Goal: Task Accomplishment & Management: Use online tool/utility

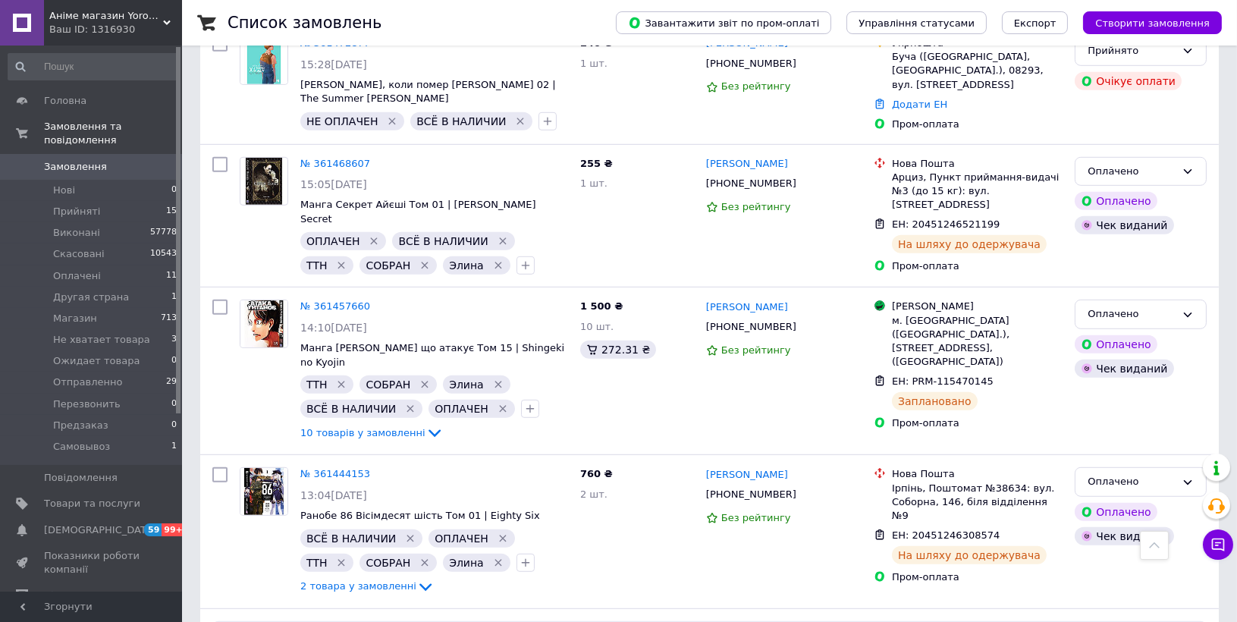
scroll to position [1916, 0]
click at [82, 205] on span "Прийняті" at bounding box center [76, 212] width 47 height 14
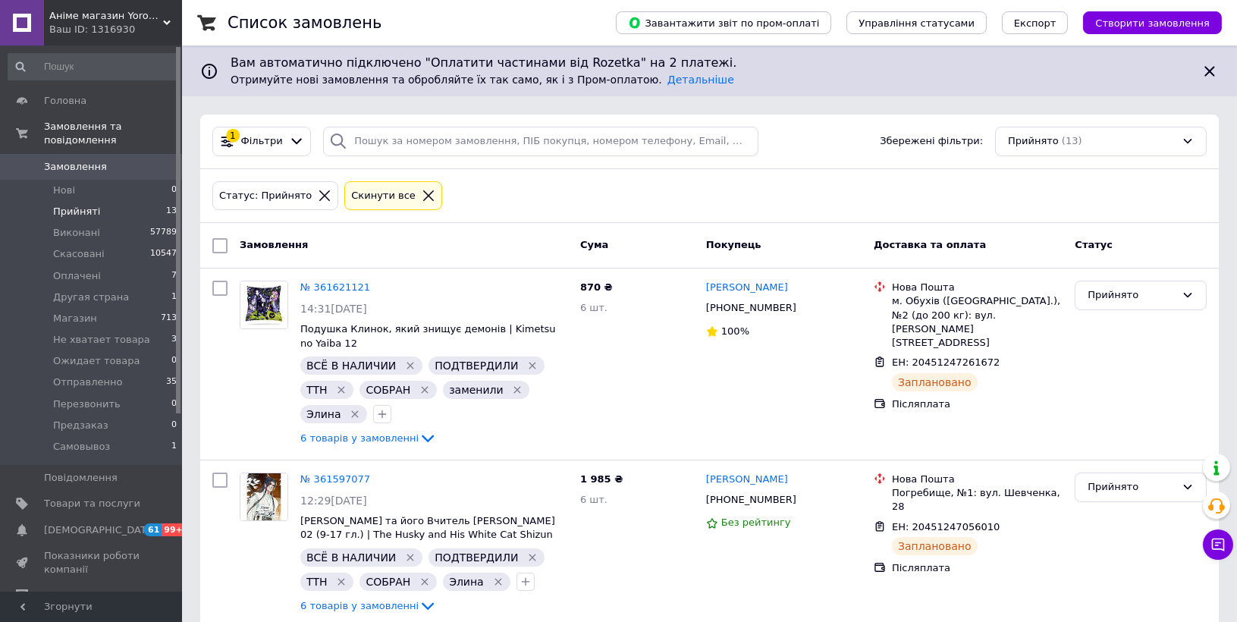
click at [1083, 206] on div "Статус: Прийнято Cкинути все" at bounding box center [709, 196] width 1001 height 36
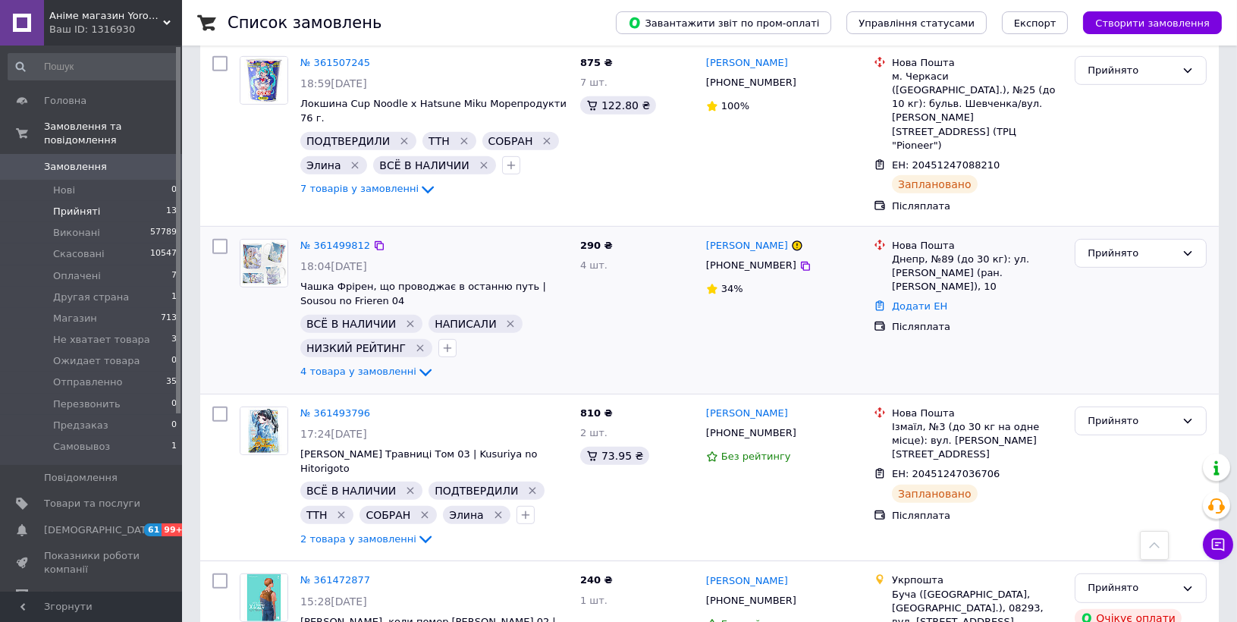
scroll to position [1625, 0]
click at [90, 269] on span "Оплачені" at bounding box center [77, 276] width 48 height 14
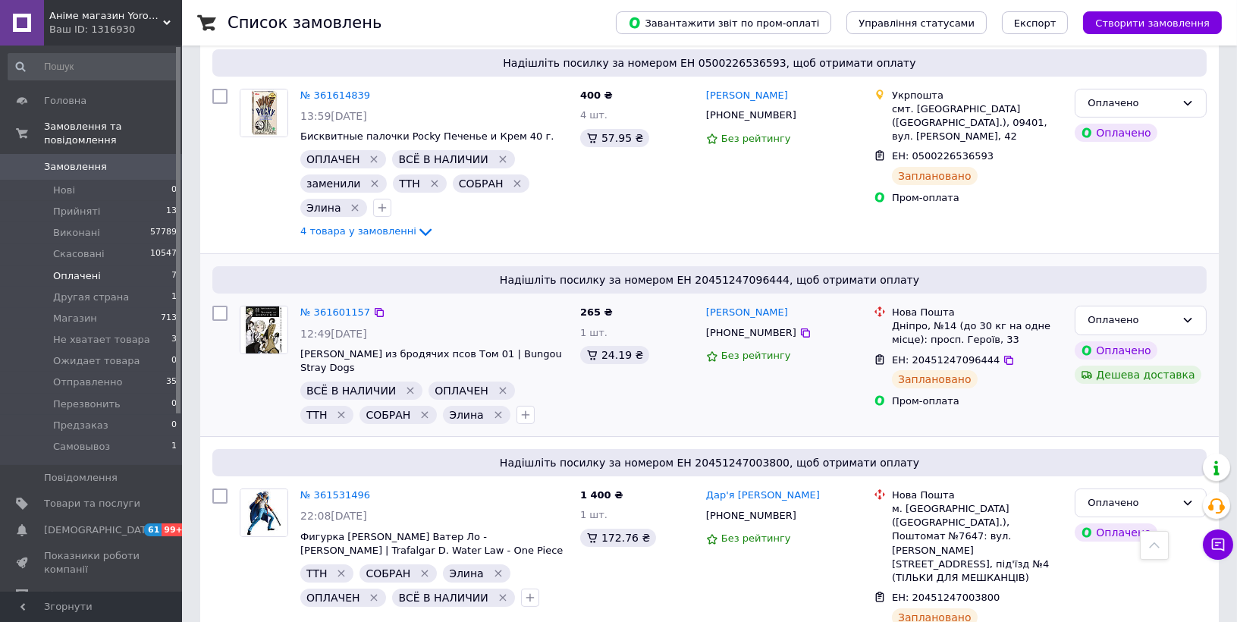
scroll to position [637, 0]
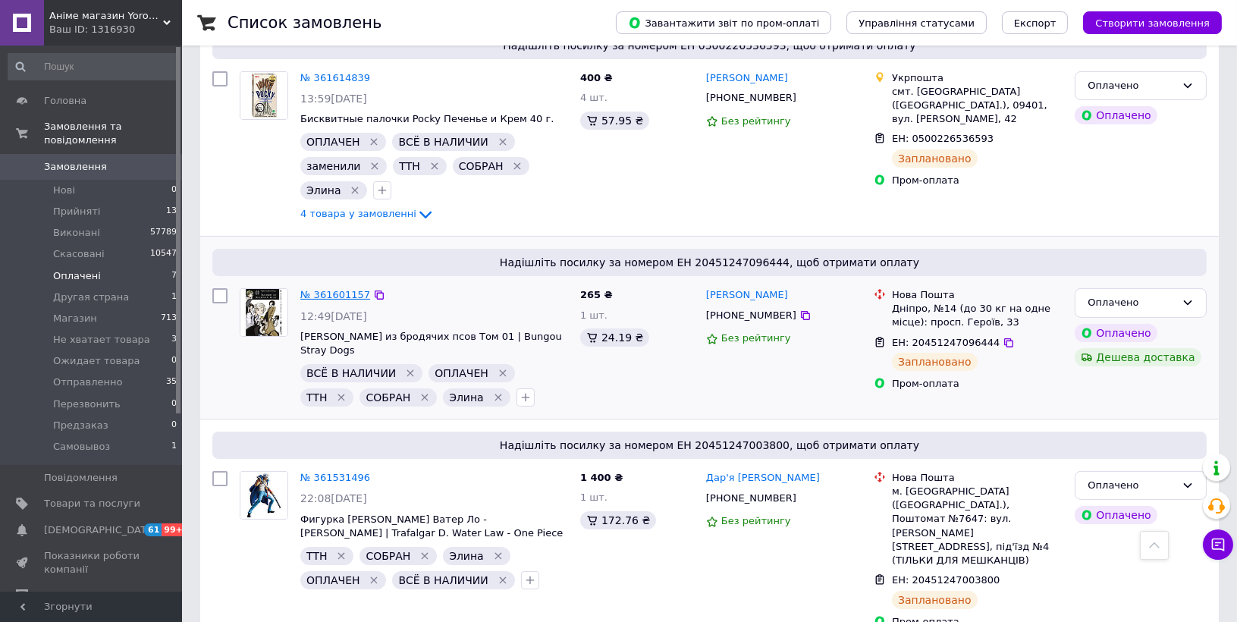
drag, startPoint x: 325, startPoint y: 289, endPoint x: 314, endPoint y: 281, distance: 13.7
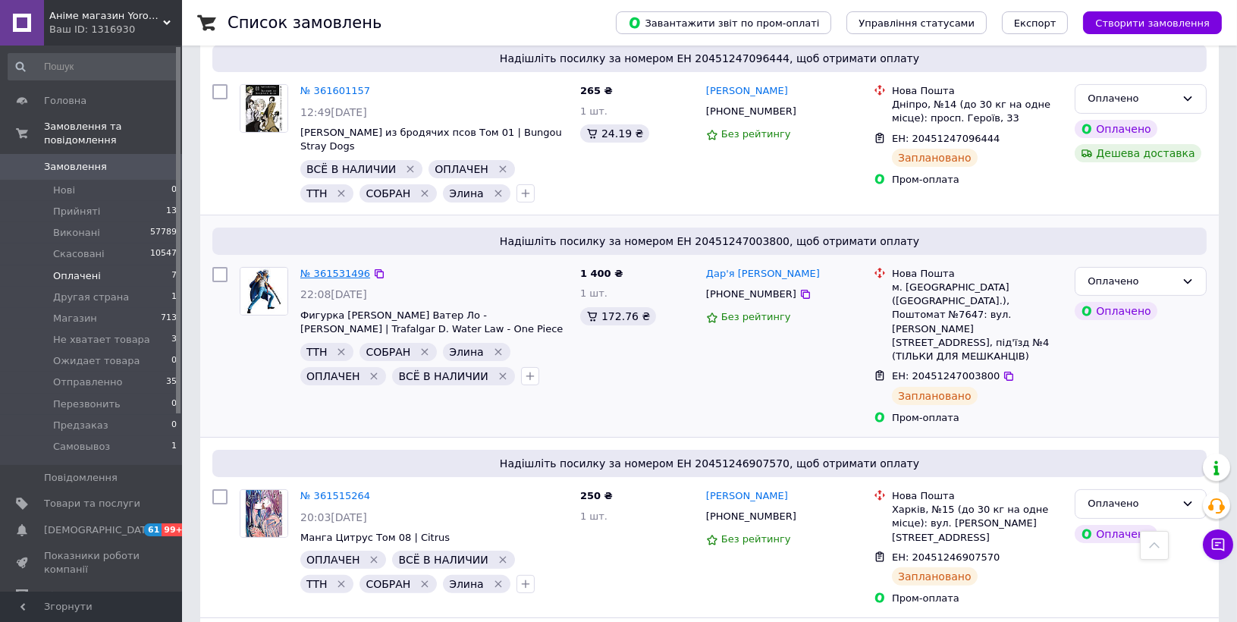
scroll to position [840, 0]
drag, startPoint x: 342, startPoint y: 252, endPoint x: 329, endPoint y: 256, distance: 13.7
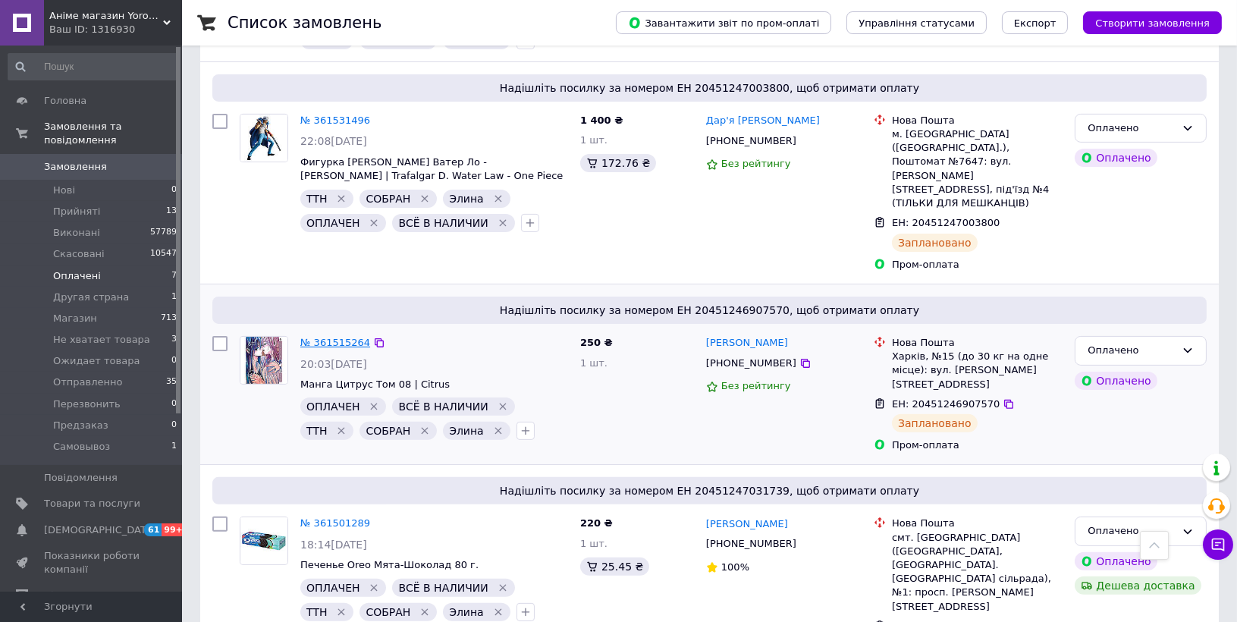
scroll to position [995, 0]
click at [61, 205] on span "Прийняті" at bounding box center [76, 212] width 47 height 14
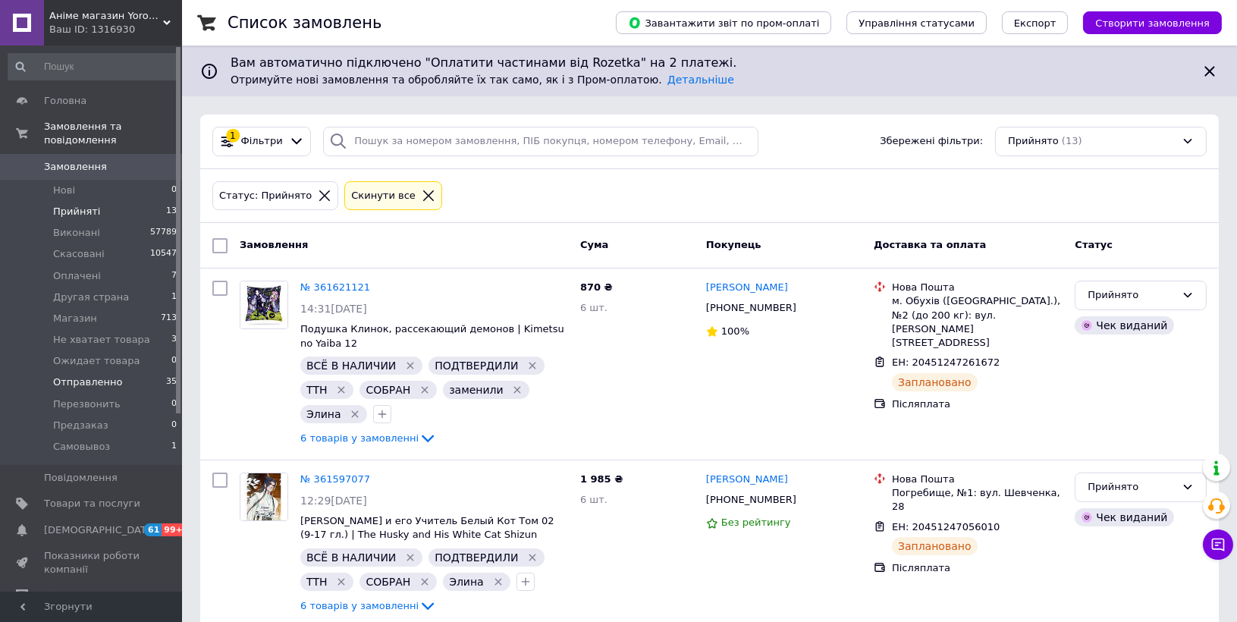
click at [108, 376] on span "Отправленно" at bounding box center [87, 383] width 69 height 14
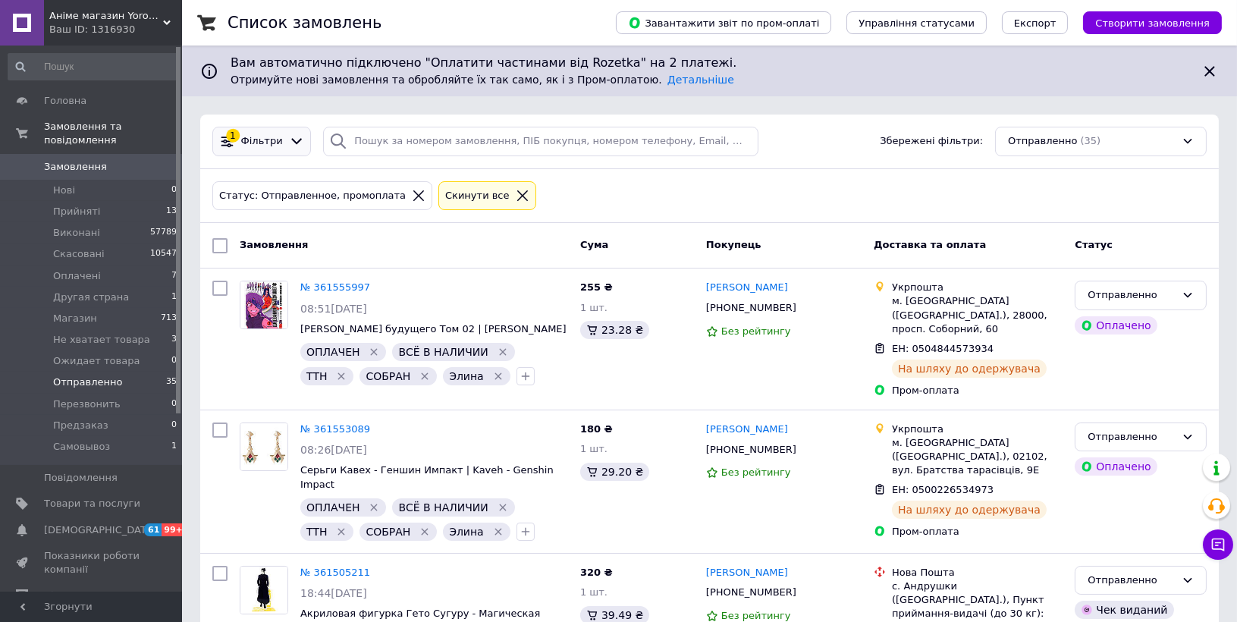
click at [257, 144] on span "Фільтри" at bounding box center [262, 141] width 42 height 14
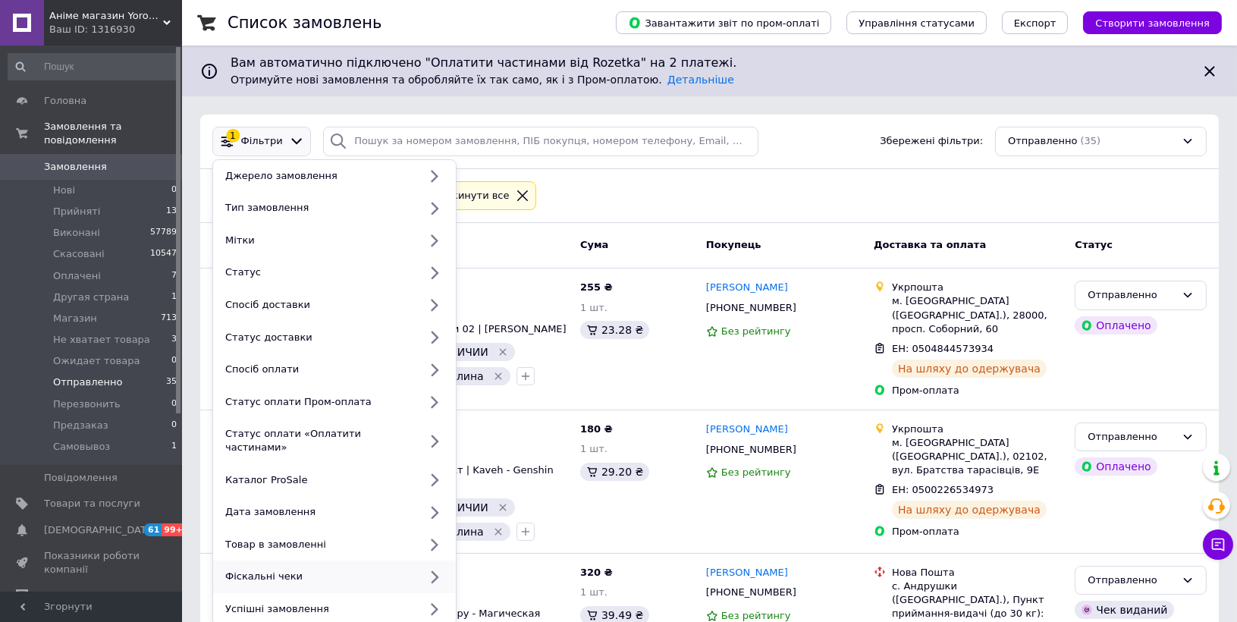
click at [310, 570] on div "Фіскальні чеки" at bounding box center [319, 577] width 200 height 14
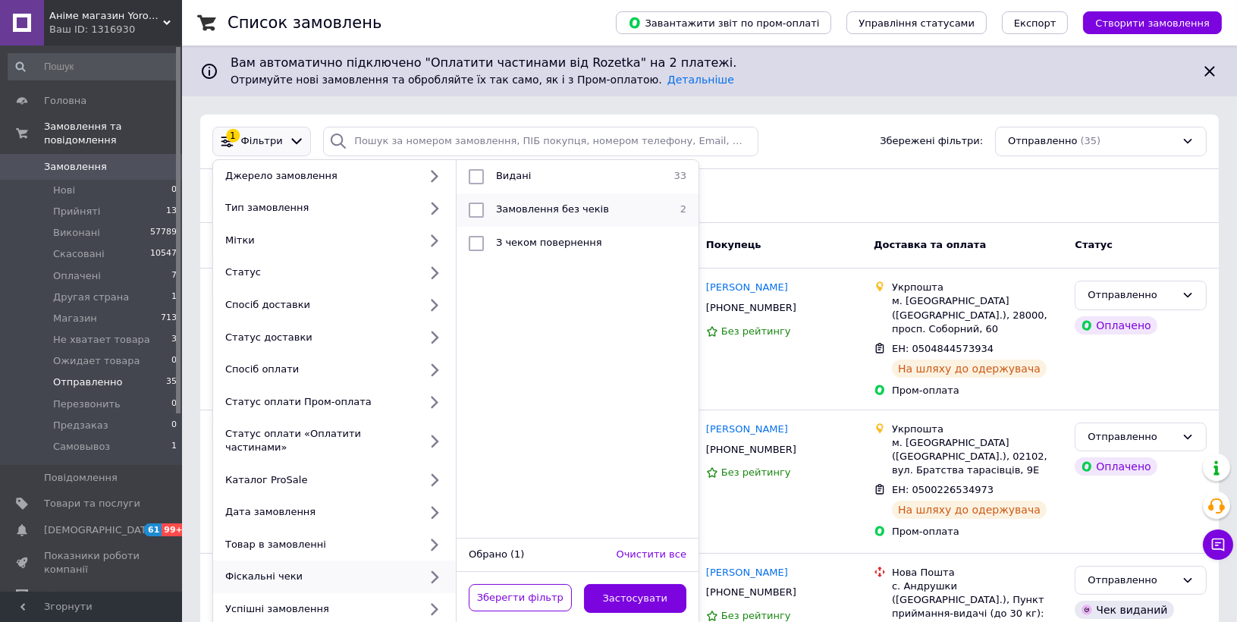
click at [549, 209] on span "Замовлення без чеків" at bounding box center [552, 208] width 113 height 11
checkbox input "true"
click at [621, 590] on button "Застосувати" at bounding box center [635, 599] width 103 height 30
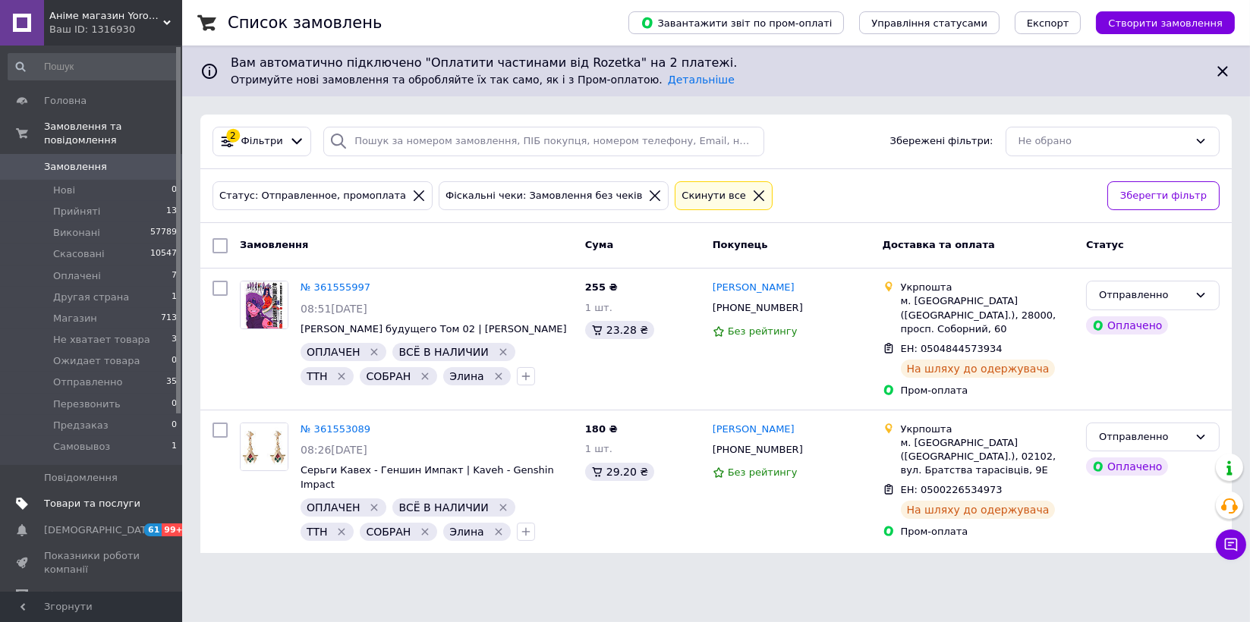
click at [96, 497] on span "Товари та послуги" at bounding box center [92, 504] width 96 height 14
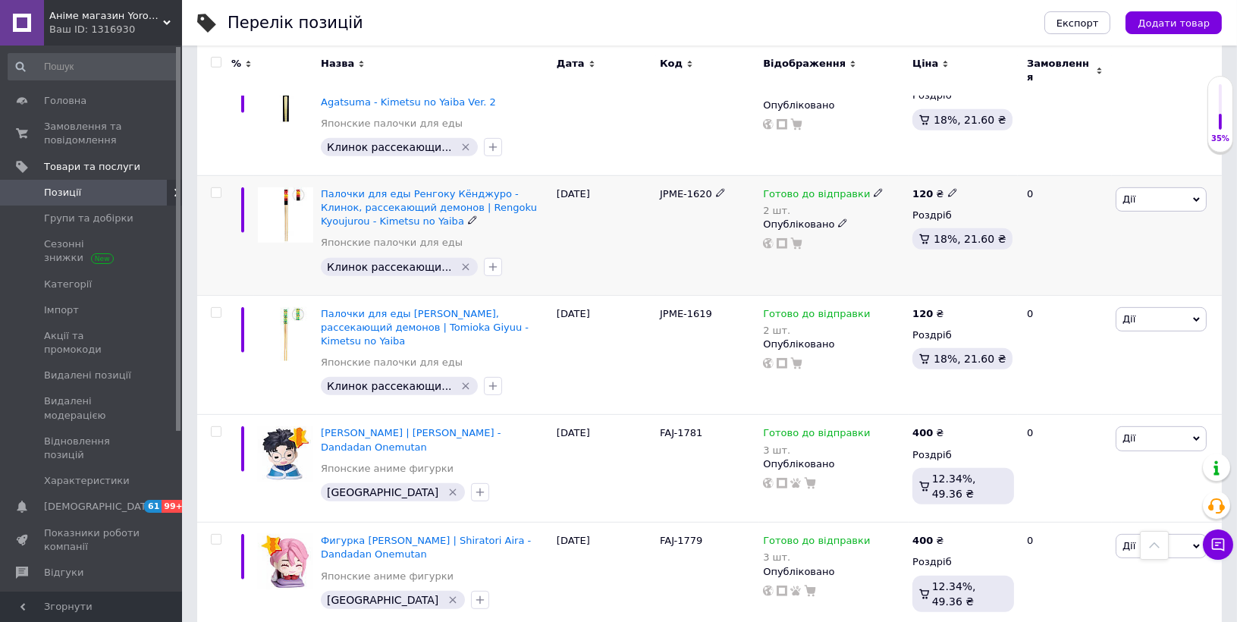
scroll to position [1567, 0]
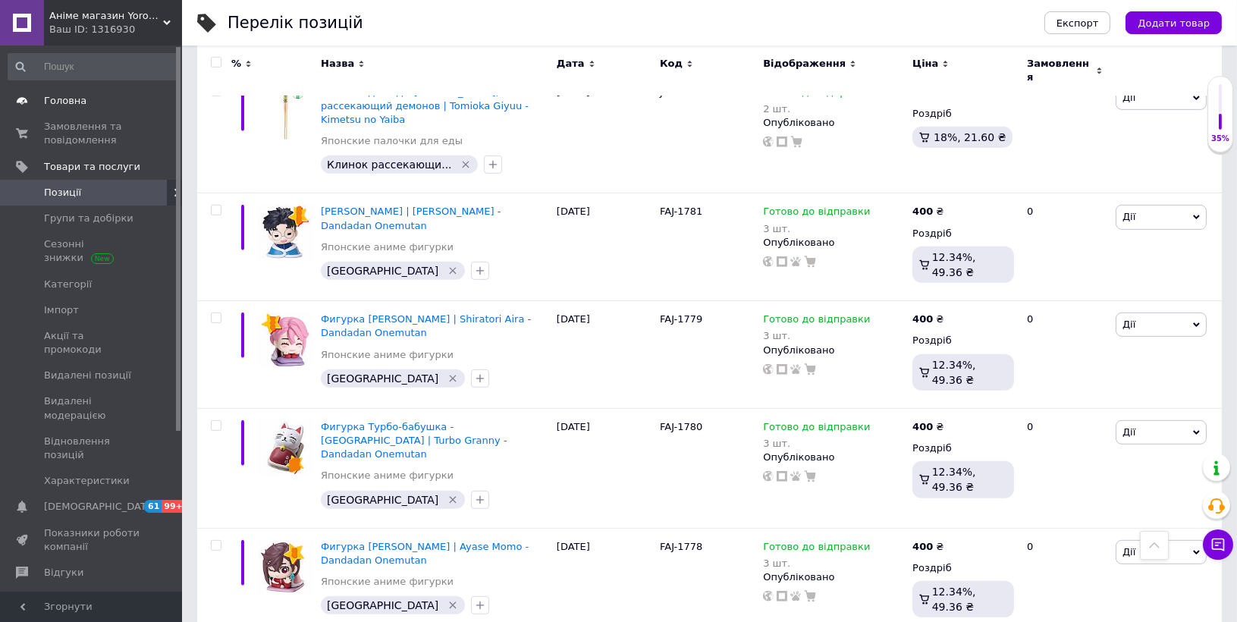
click at [77, 111] on link "Головна" at bounding box center [93, 101] width 186 height 26
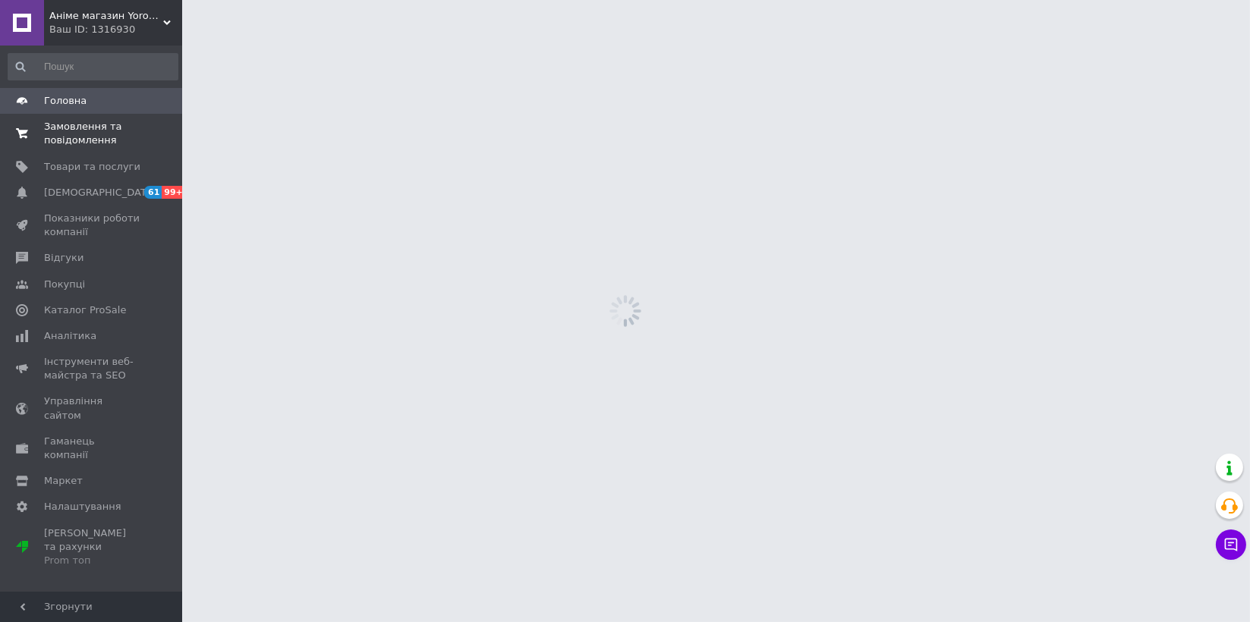
click at [88, 133] on span "Замовлення та повідомлення" at bounding box center [92, 133] width 96 height 27
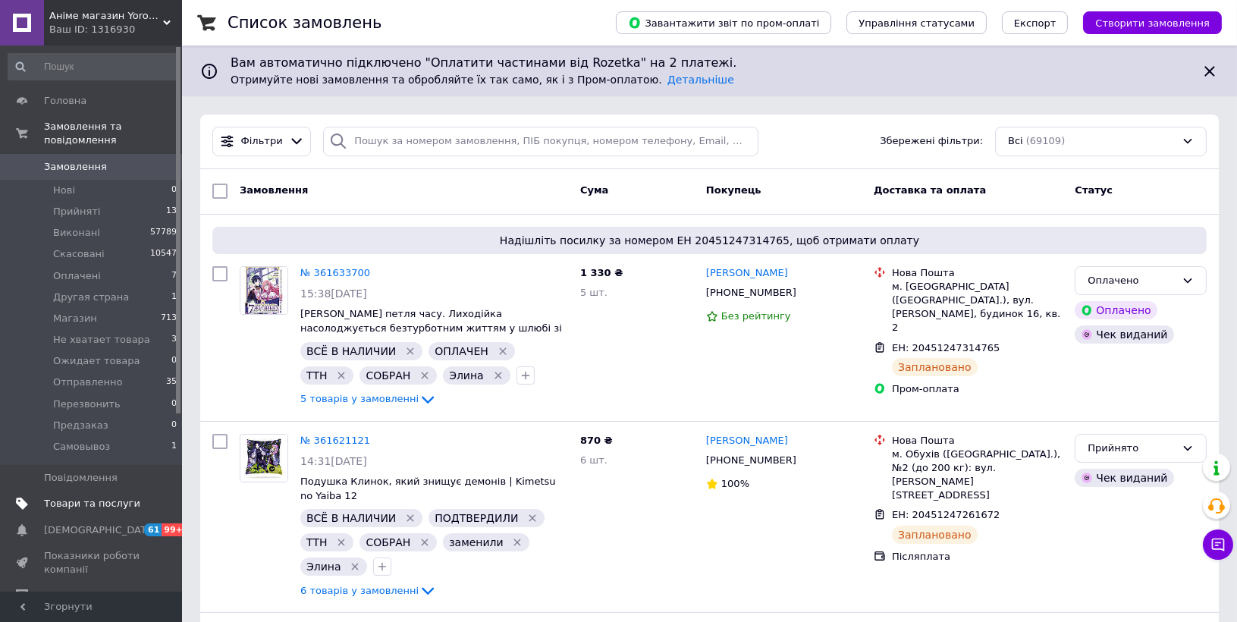
click at [108, 491] on link "Товари та послуги" at bounding box center [93, 504] width 186 height 26
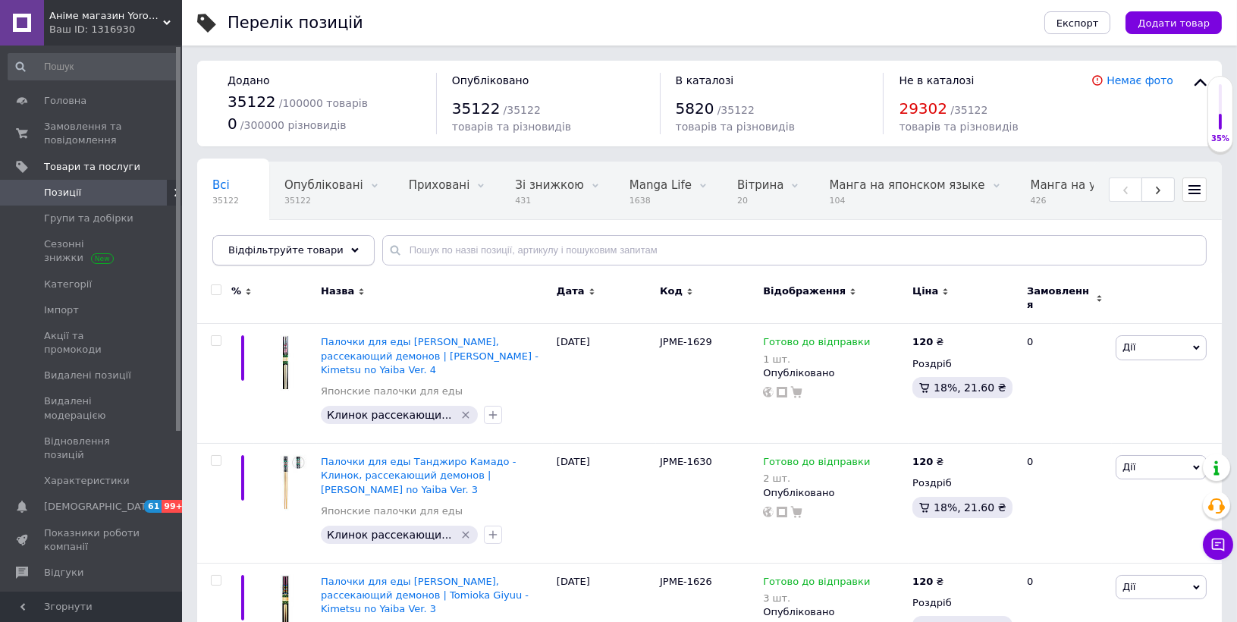
click at [298, 239] on div "Відфільтруйте товари" at bounding box center [293, 250] width 162 height 30
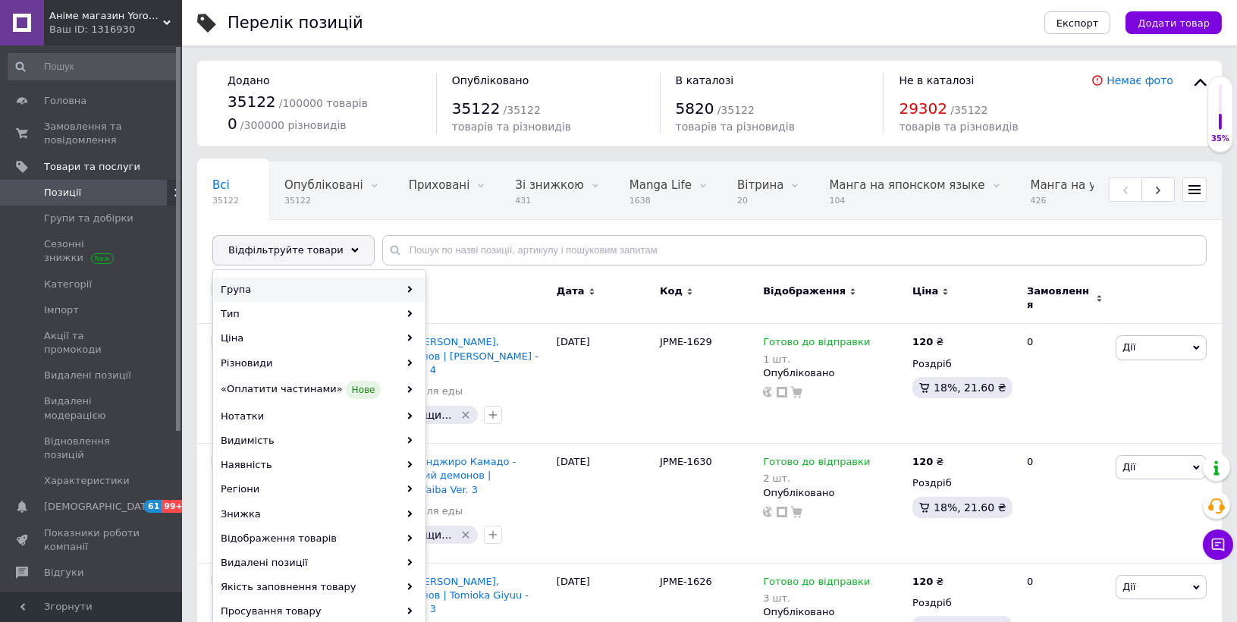
click at [291, 293] on div "Група" at bounding box center [319, 290] width 211 height 24
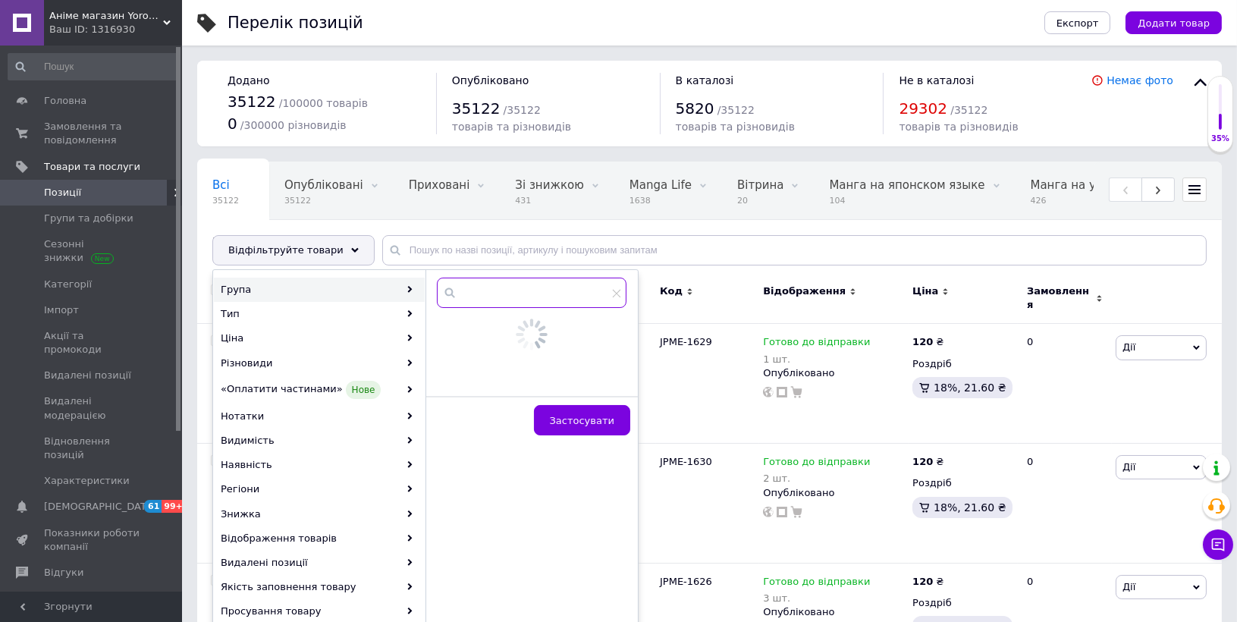
click at [527, 295] on input "text" at bounding box center [532, 293] width 190 height 30
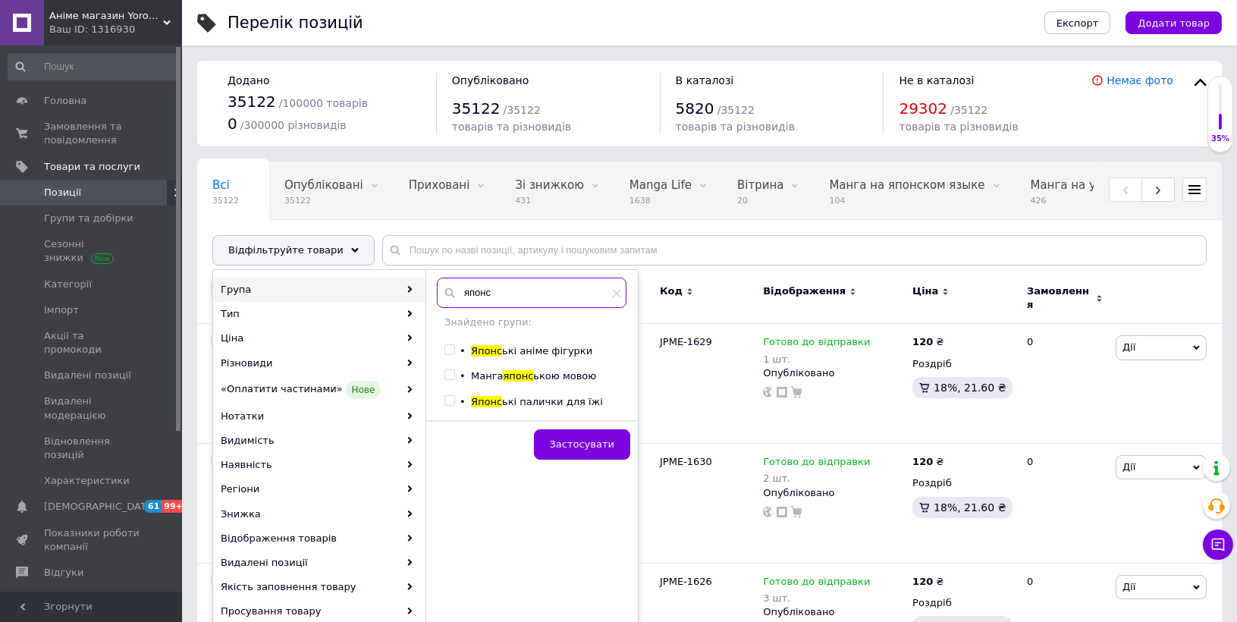
type input "японс"
click at [539, 352] on span "ькі аніме фігурки" at bounding box center [547, 350] width 90 height 11
checkbox input "true"
click at [605, 448] on span "Застосувати" at bounding box center [582, 444] width 64 height 11
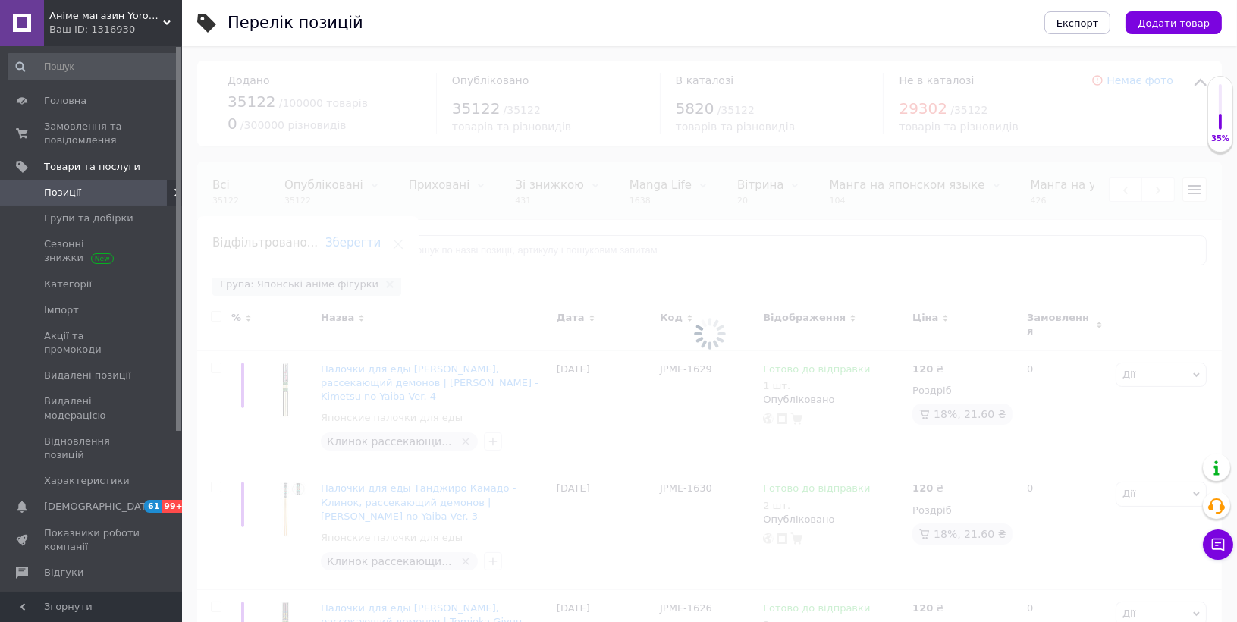
scroll to position [0, 643]
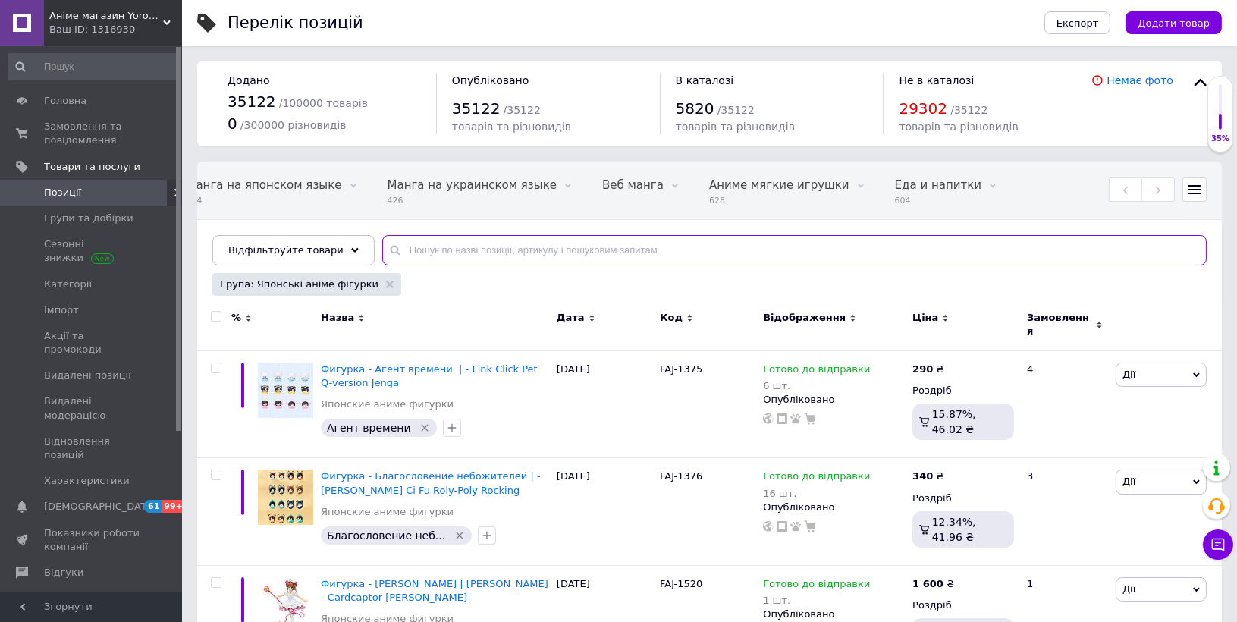
click at [734, 239] on input "text" at bounding box center [794, 250] width 825 height 30
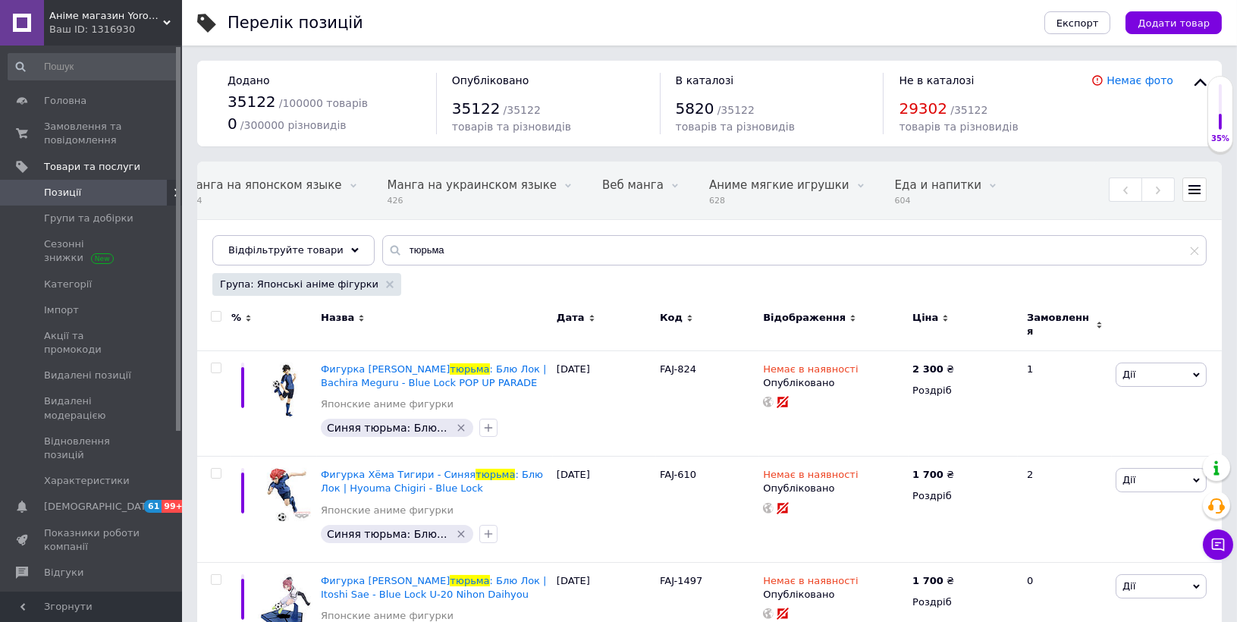
click at [921, 319] on span "Ціна" at bounding box center [926, 318] width 26 height 14
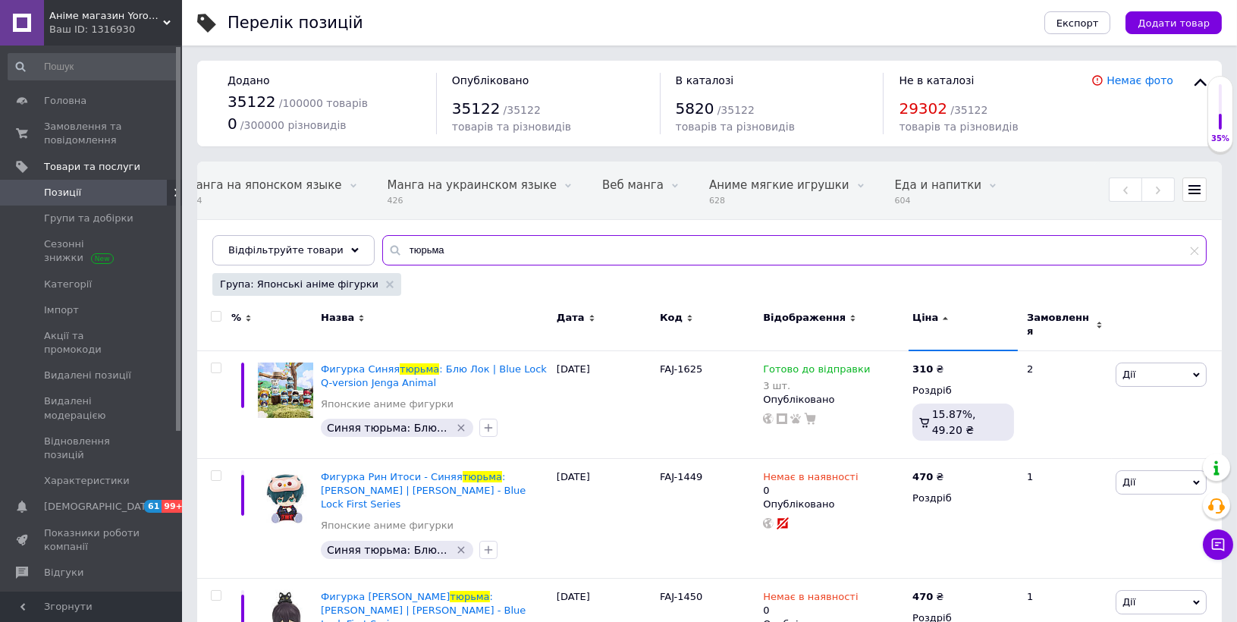
drag, startPoint x: 457, startPoint y: 250, endPoint x: 359, endPoint y: 263, distance: 98.8
click at [359, 263] on div "Всі 35122 Опубліковані 35122 Видалити Редагувати Приховані 0 Видалити Редагуват…" at bounding box center [709, 231] width 1025 height 138
type input "битва"
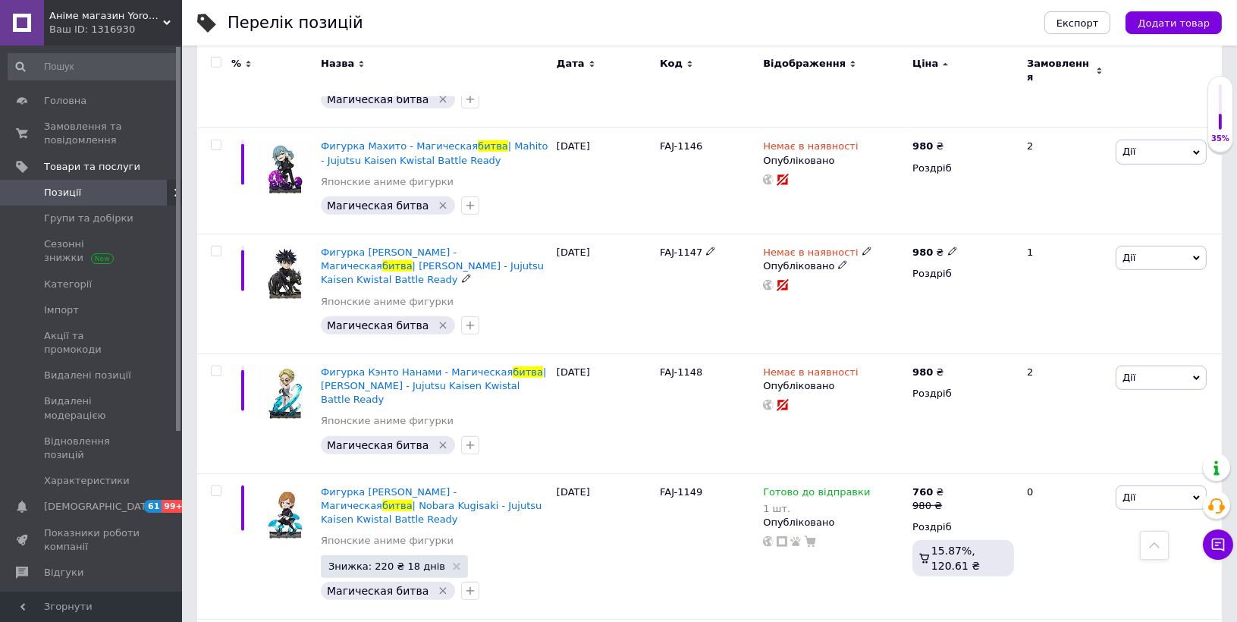
scroll to position [1438, 0]
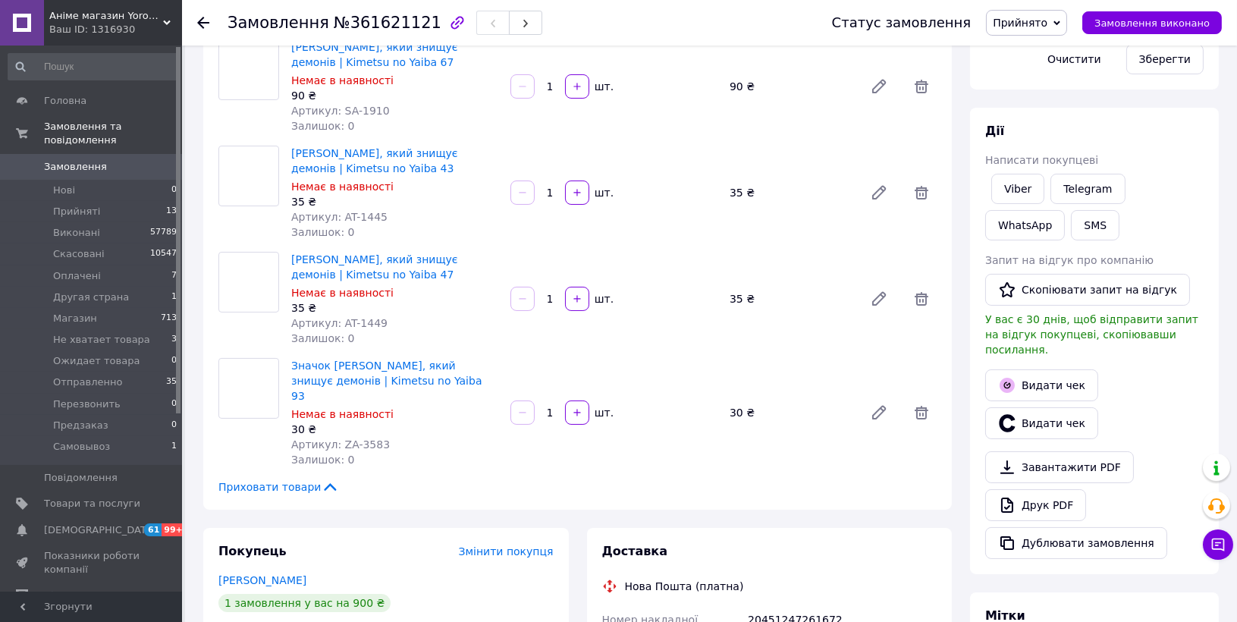
scroll to position [353, 0]
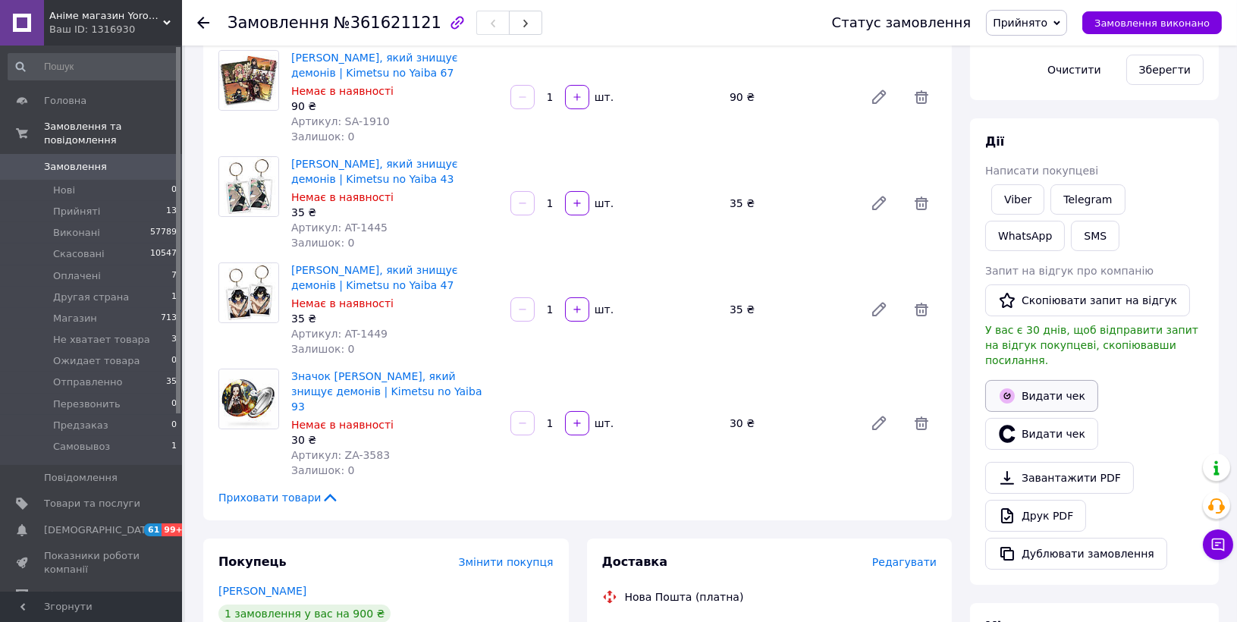
click at [1069, 380] on button "Видати чек" at bounding box center [1041, 396] width 113 height 32
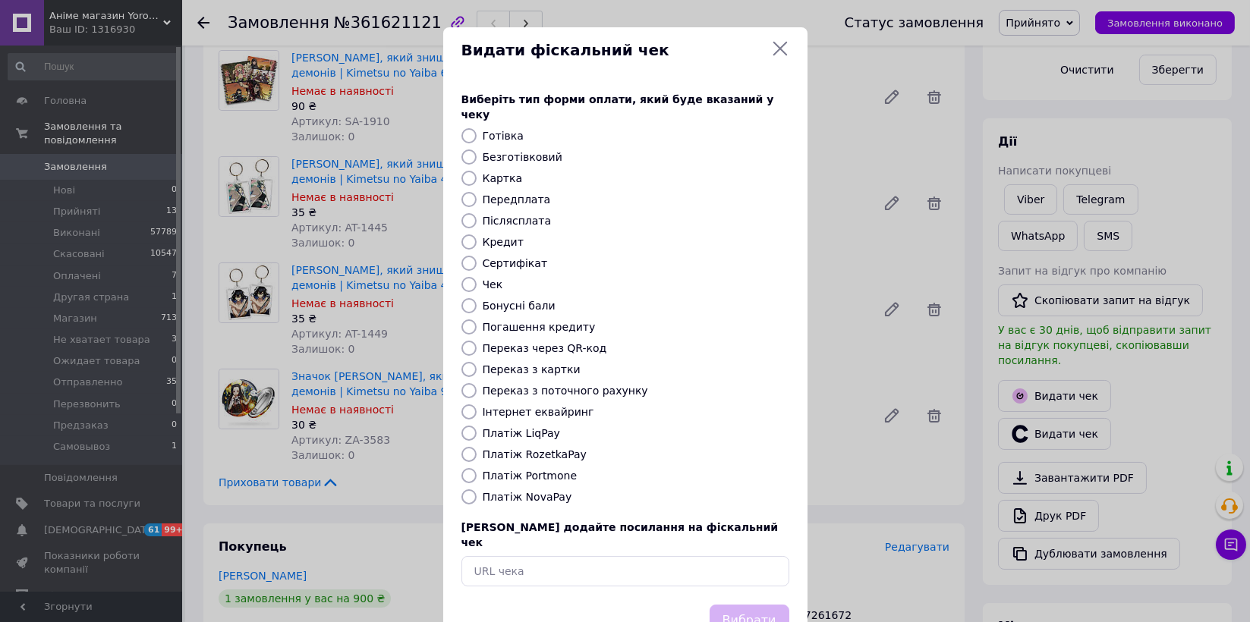
click at [525, 491] on label "Платіж NovaPay" at bounding box center [528, 497] width 90 height 12
click at [476, 489] on input "Платіж NovaPay" at bounding box center [468, 496] width 15 height 15
radio input "true"
click at [759, 605] on button "Вибрати" at bounding box center [749, 621] width 80 height 33
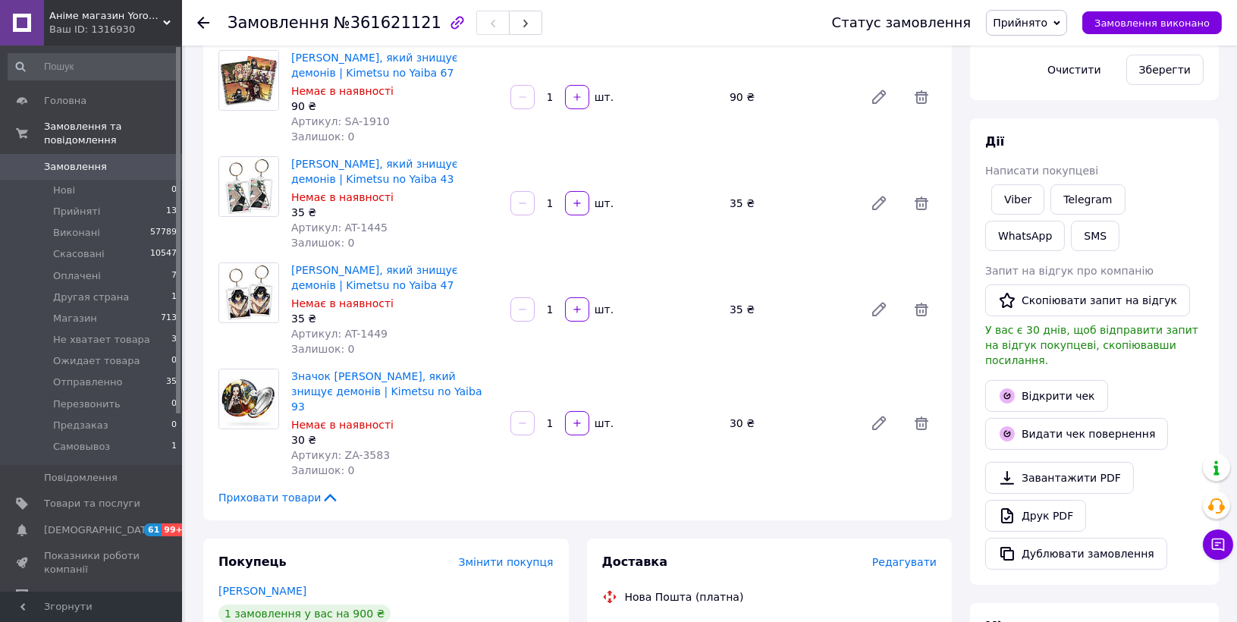
scroll to position [0, 0]
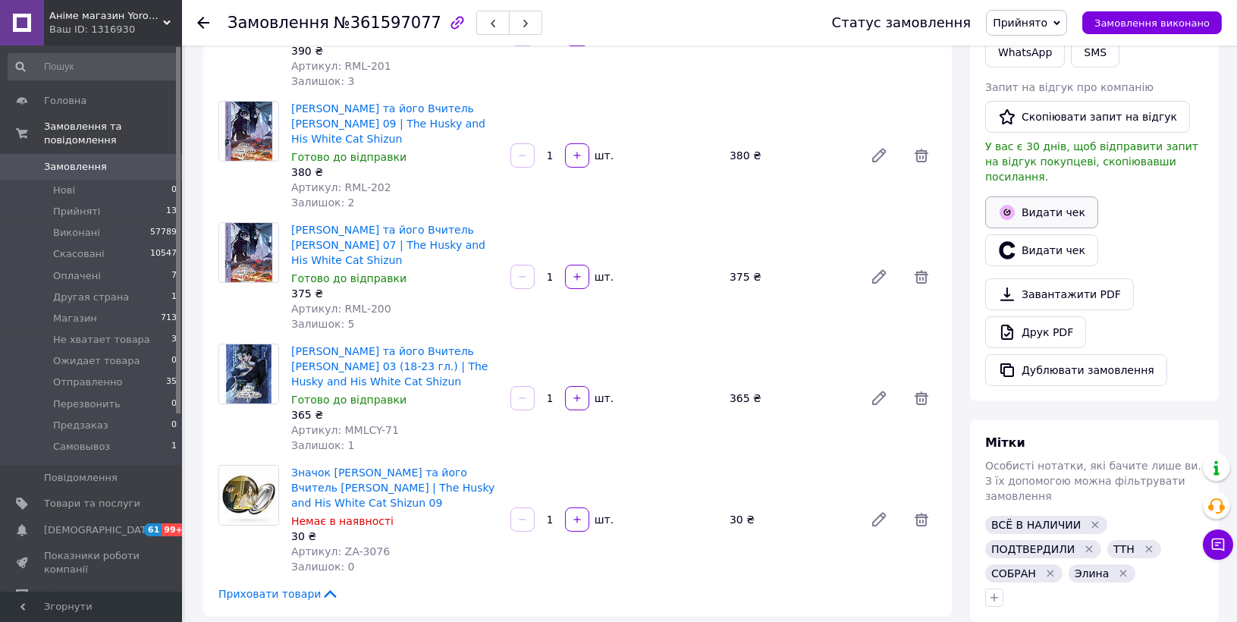
scroll to position [316, 0]
click at [1064, 197] on button "Видати чек" at bounding box center [1041, 213] width 113 height 32
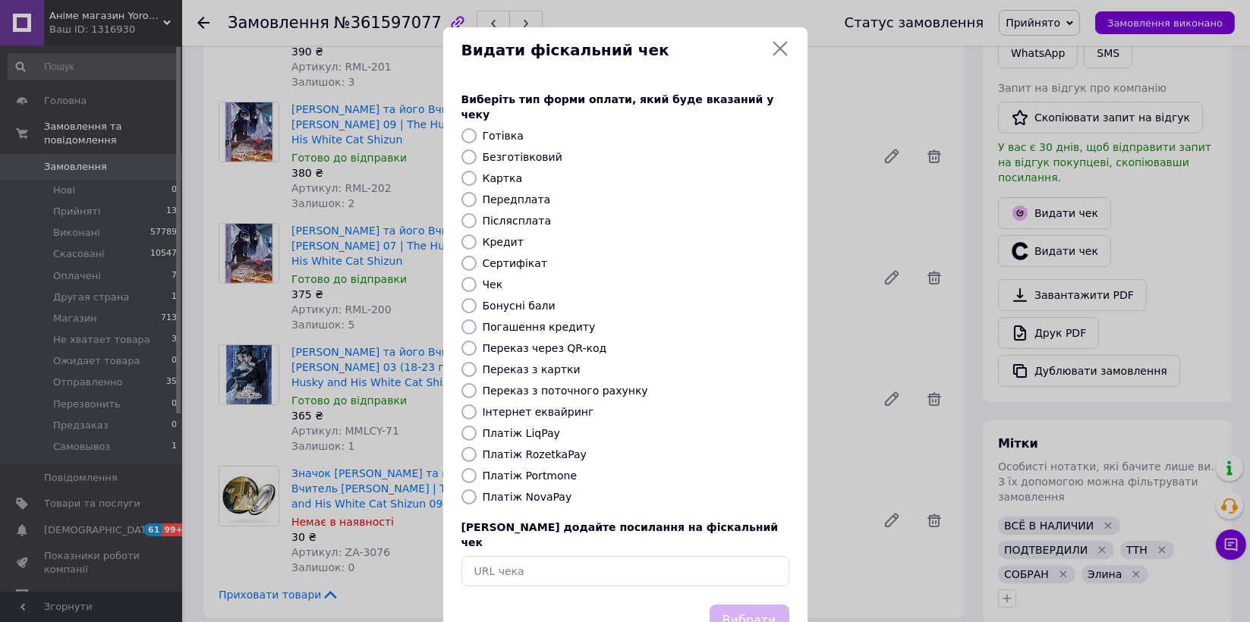
click at [520, 491] on label "Платіж NovaPay" at bounding box center [528, 497] width 90 height 12
click at [476, 489] on input "Платіж NovaPay" at bounding box center [468, 496] width 15 height 15
radio input "true"
click at [755, 605] on button "Вибрати" at bounding box center [749, 621] width 80 height 33
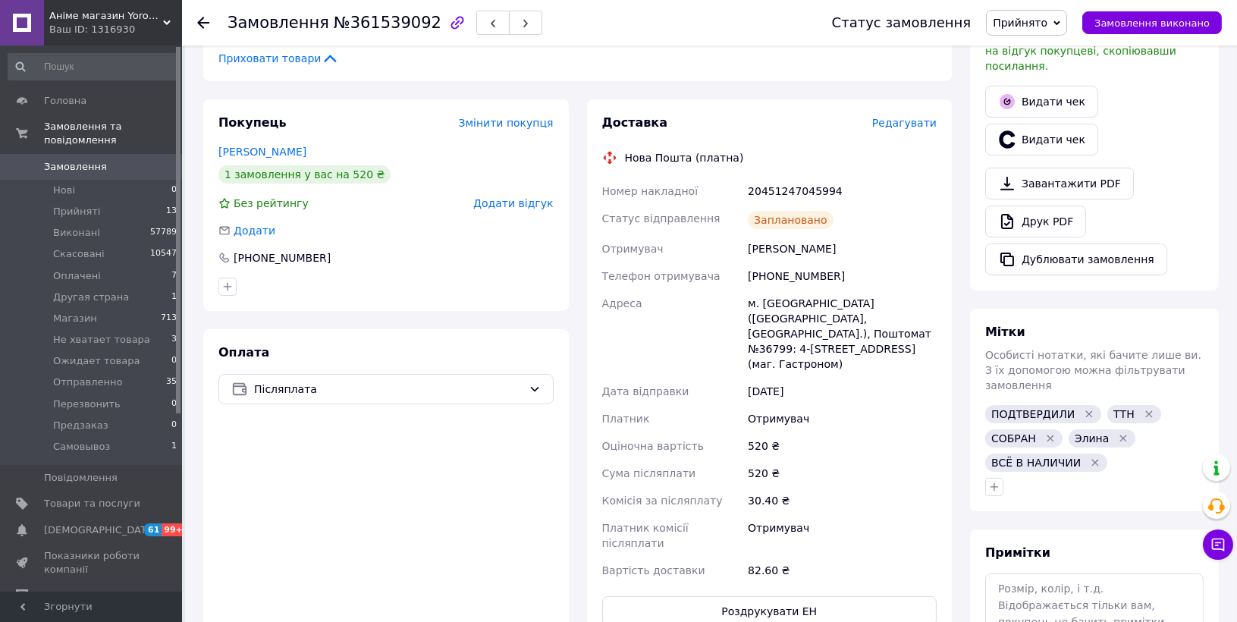
scroll to position [425, 0]
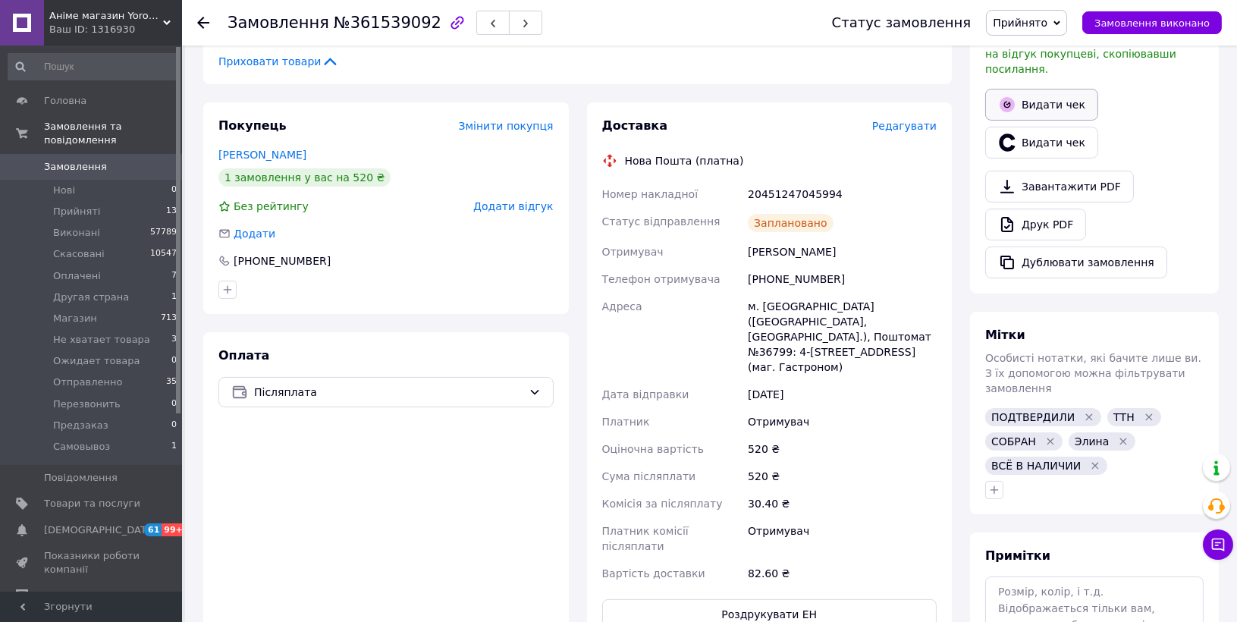
click at [1026, 97] on button "Видати чек" at bounding box center [1041, 105] width 113 height 32
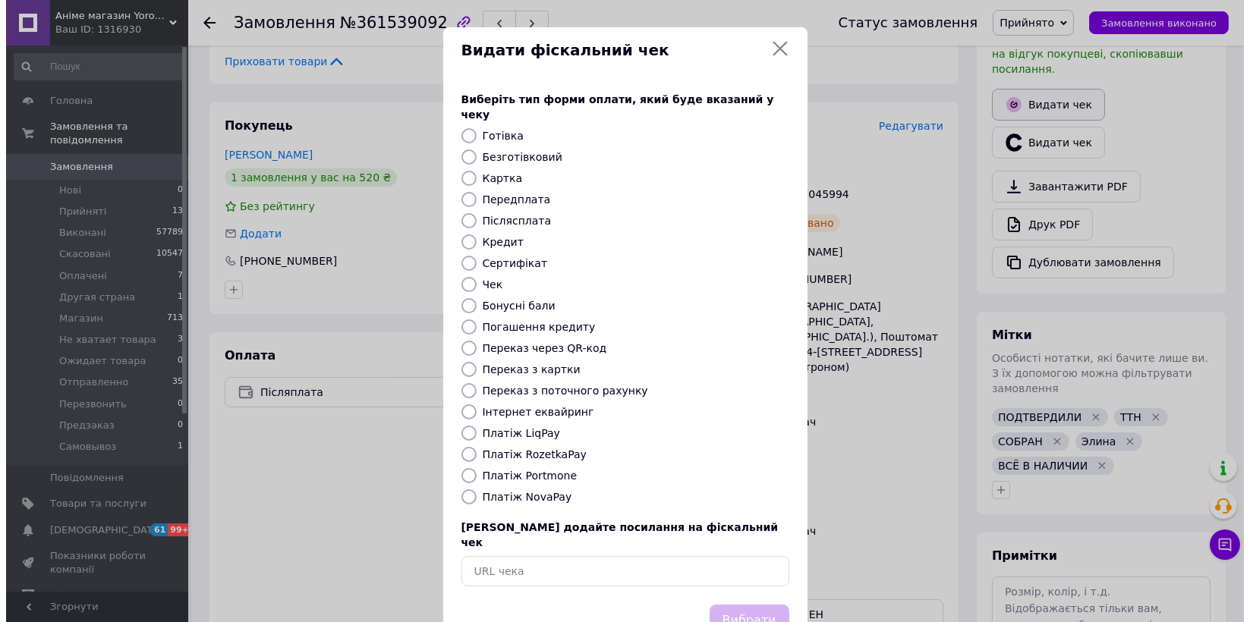
scroll to position [410, 0]
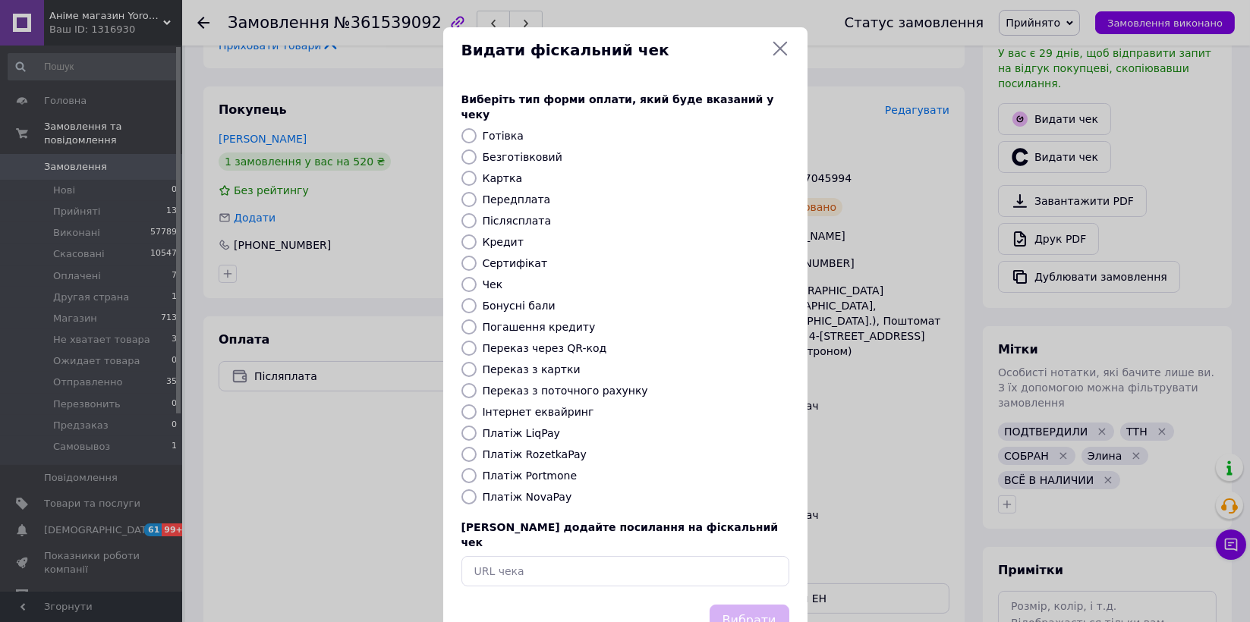
drag, startPoint x: 529, startPoint y: 487, endPoint x: 561, endPoint y: 518, distance: 45.1
click at [529, 491] on label "Платіж NovaPay" at bounding box center [528, 497] width 90 height 12
click at [476, 489] on input "Платіж NovaPay" at bounding box center [468, 496] width 15 height 15
radio input "true"
click at [749, 605] on button "Вибрати" at bounding box center [749, 621] width 80 height 33
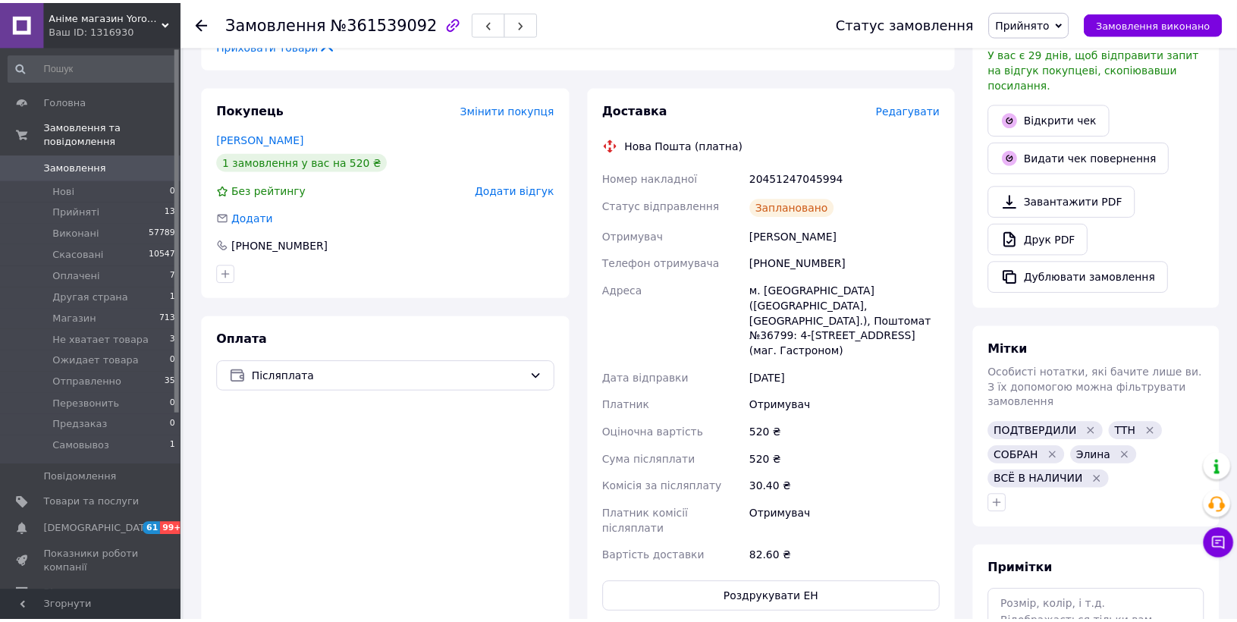
scroll to position [441, 0]
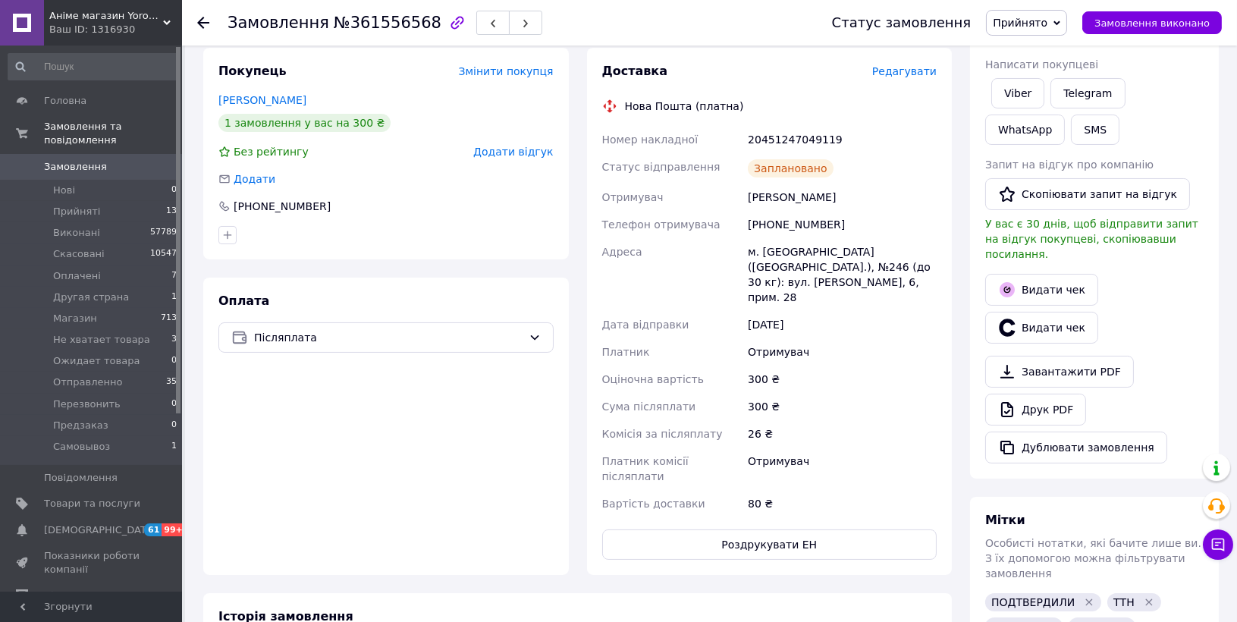
scroll to position [239, 0]
click at [1054, 276] on button "Видати чек" at bounding box center [1041, 291] width 113 height 32
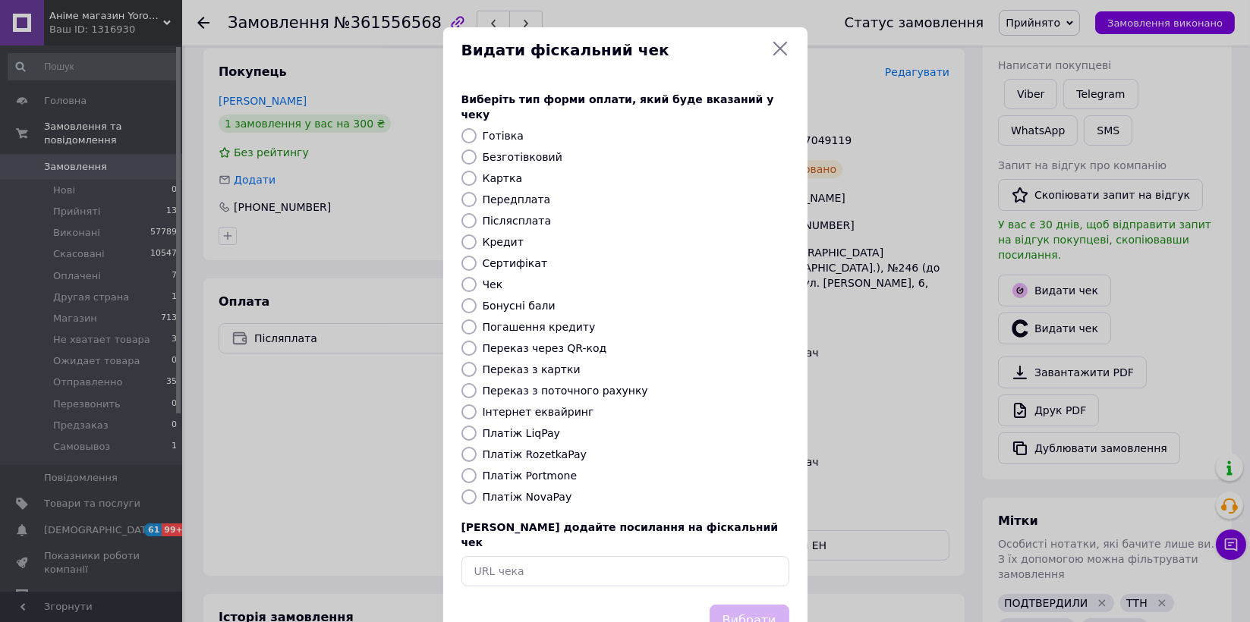
click at [524, 491] on label "Платіж NovaPay" at bounding box center [528, 497] width 90 height 12
click at [476, 489] on input "Платіж NovaPay" at bounding box center [468, 496] width 15 height 15
radio input "true"
click at [749, 605] on button "Вибрати" at bounding box center [749, 621] width 80 height 33
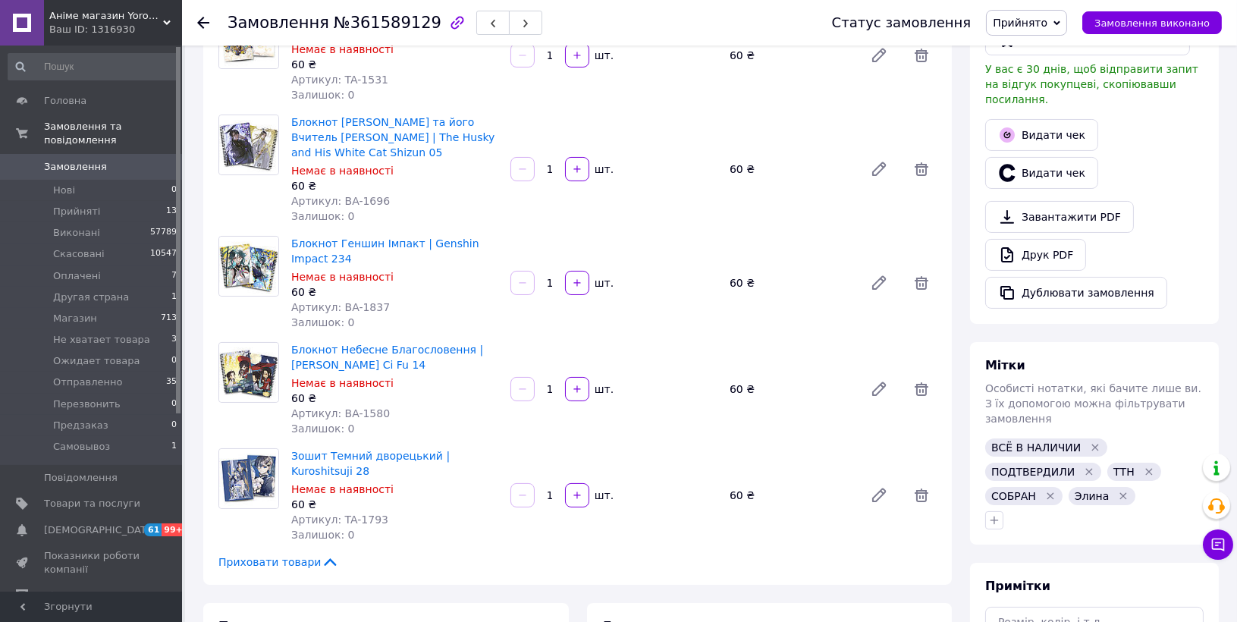
scroll to position [377, 0]
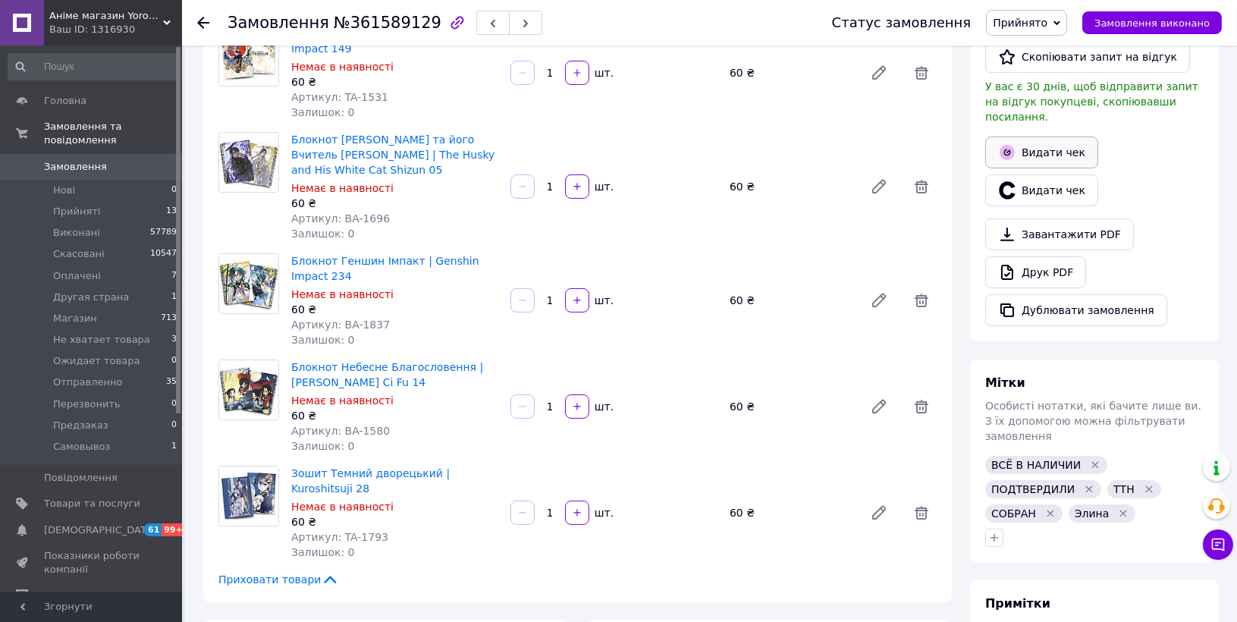
click at [1047, 137] on button "Видати чек" at bounding box center [1041, 153] width 113 height 32
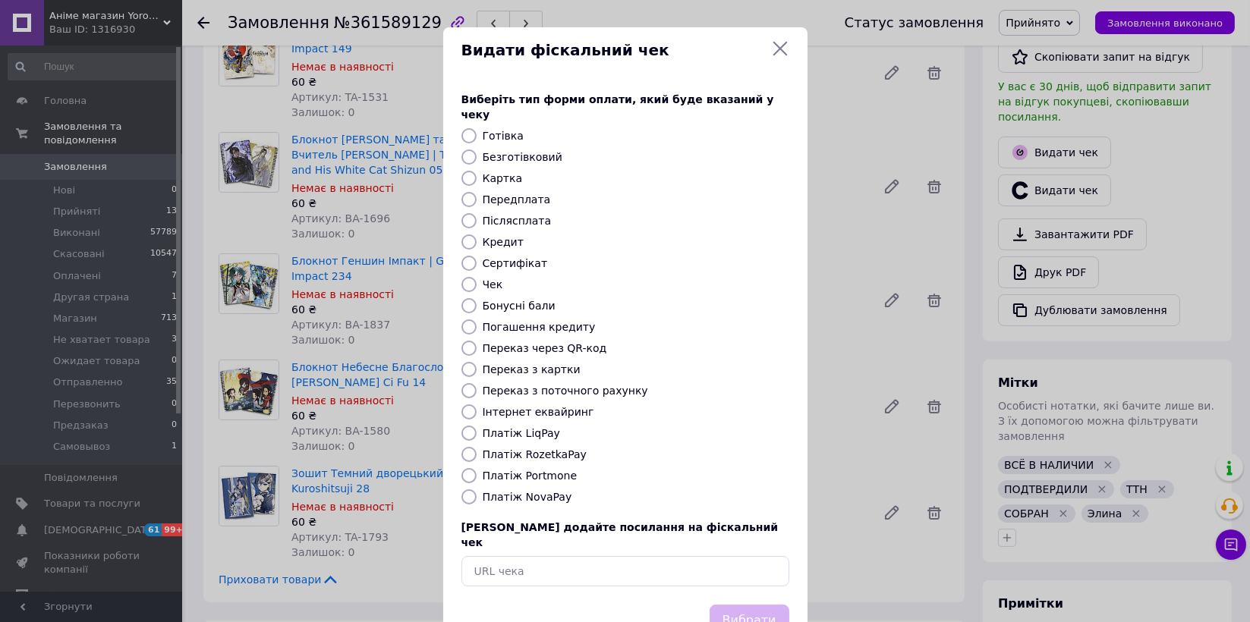
click at [530, 491] on label "Платіж NovaPay" at bounding box center [528, 497] width 90 height 12
click at [476, 489] on input "Платіж NovaPay" at bounding box center [468, 496] width 15 height 15
radio input "true"
click at [735, 605] on button "Вибрати" at bounding box center [749, 621] width 80 height 33
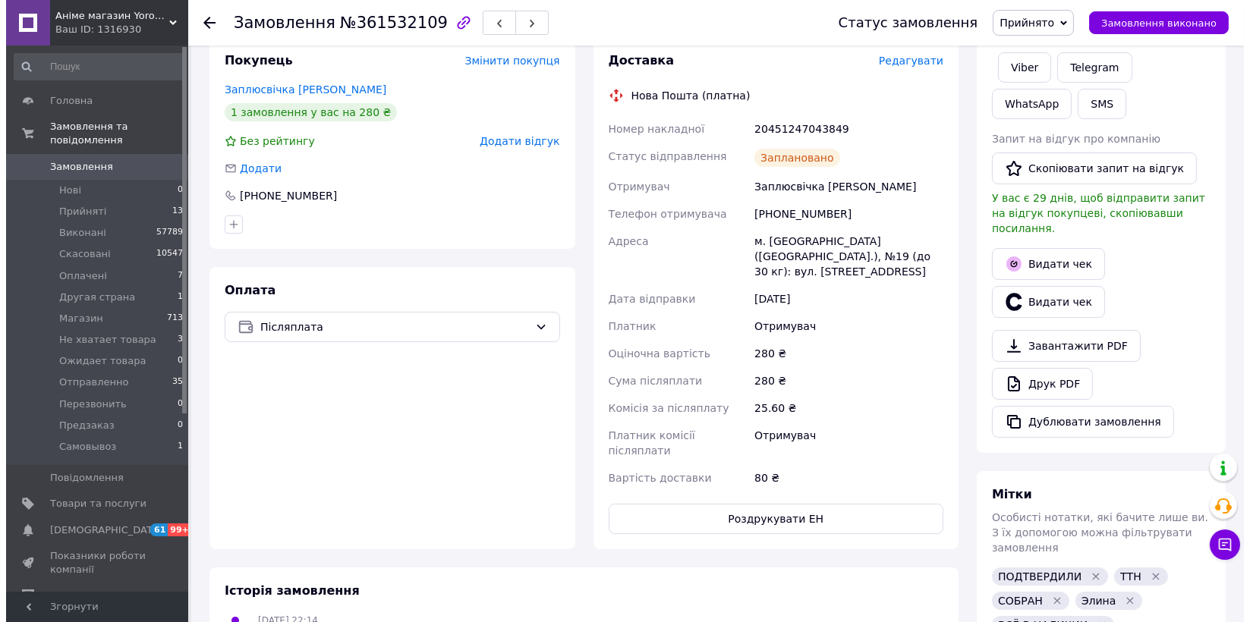
scroll to position [270, 0]
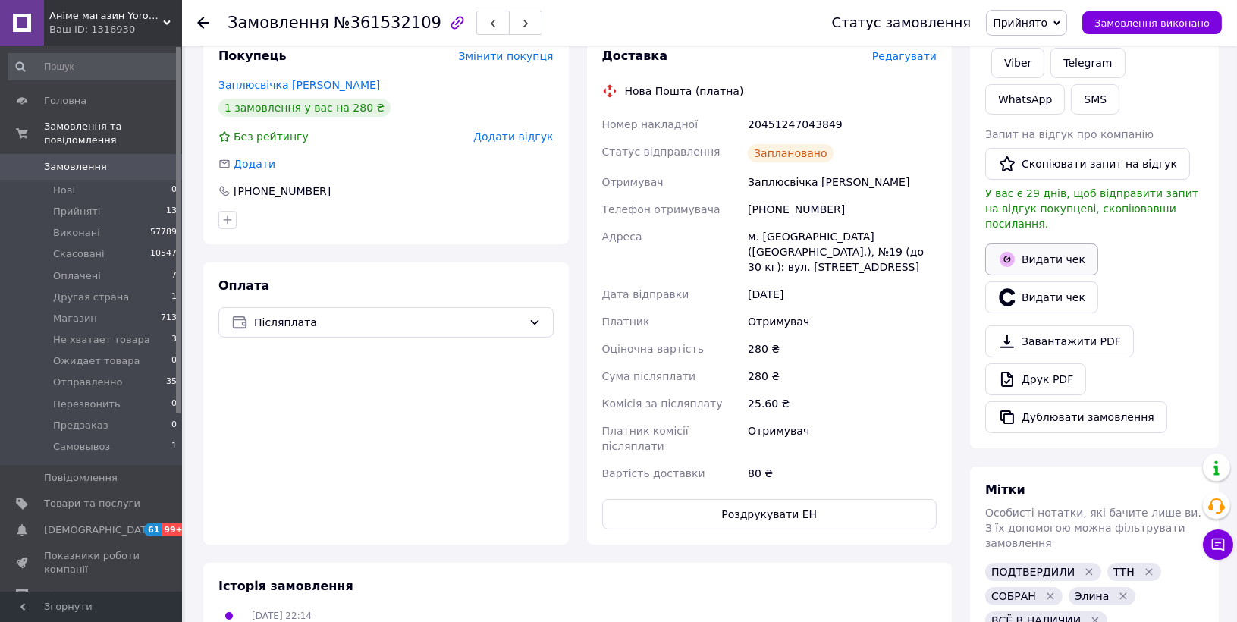
click at [1061, 247] on button "Видати чек" at bounding box center [1041, 260] width 113 height 32
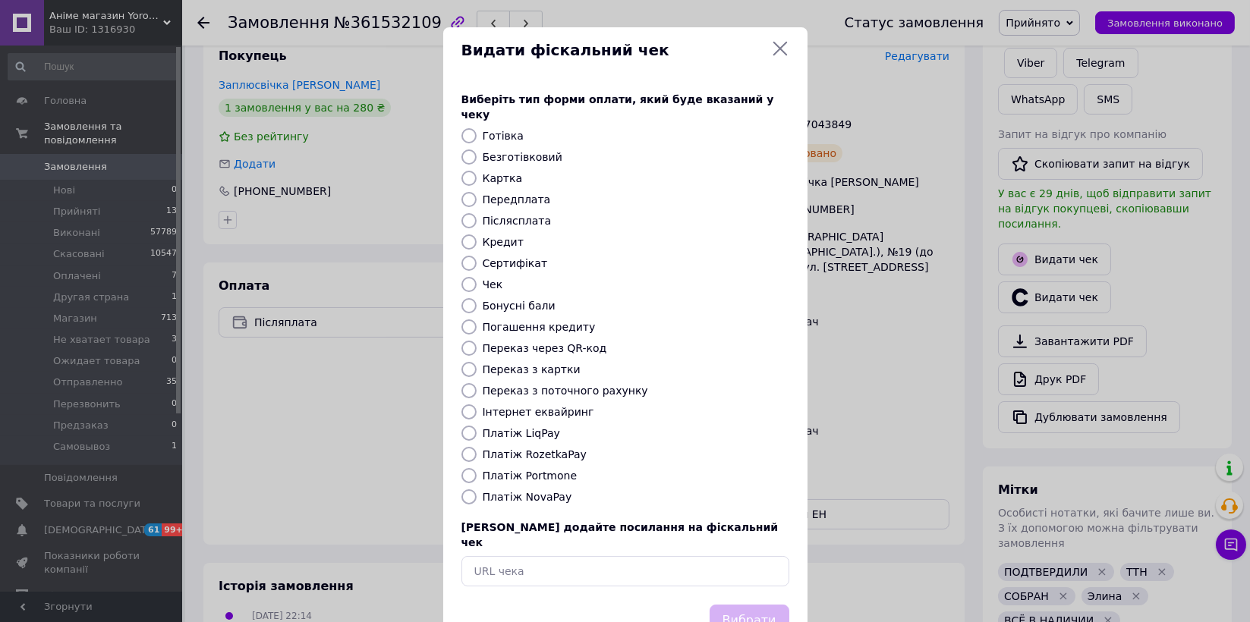
click at [548, 491] on label "Платіж NovaPay" at bounding box center [528, 497] width 90 height 12
click at [476, 489] on input "Платіж NovaPay" at bounding box center [468, 496] width 15 height 15
radio input "true"
click at [744, 605] on button "Вибрати" at bounding box center [749, 621] width 80 height 33
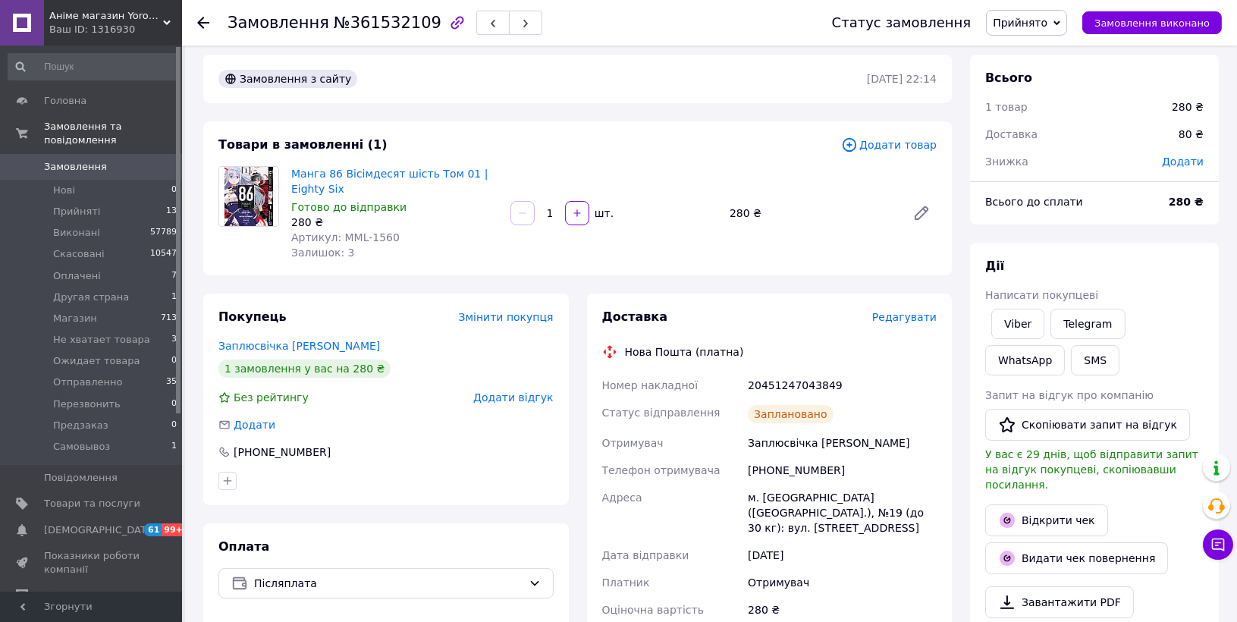
scroll to position [0, 0]
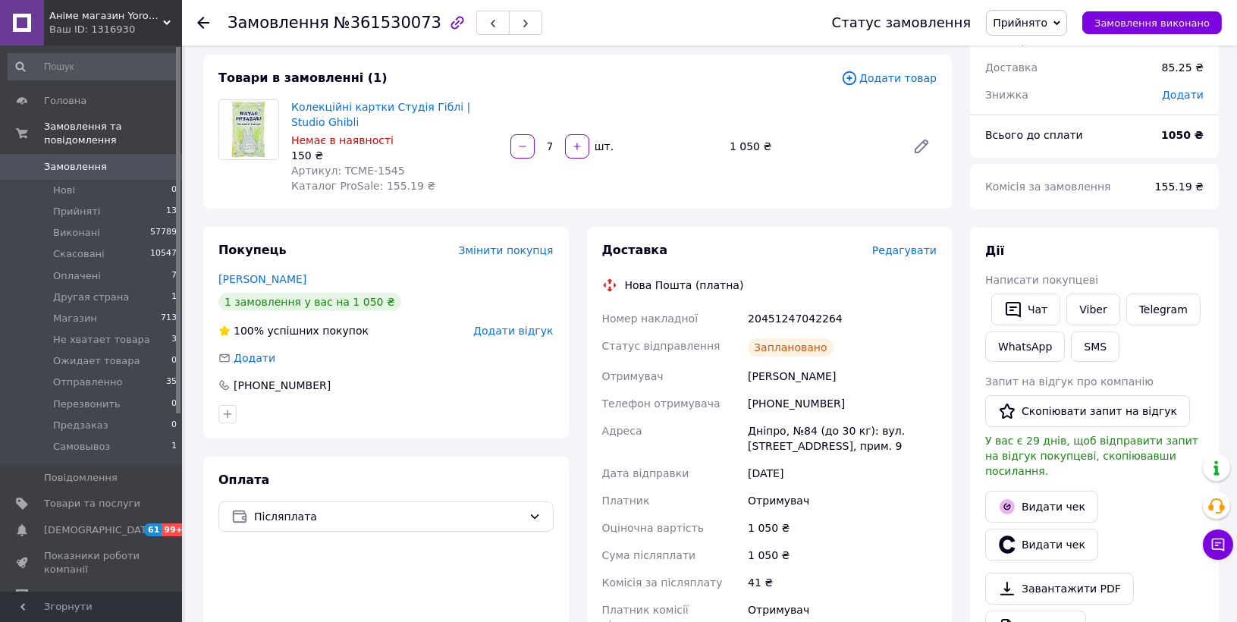
scroll to position [203, 0]
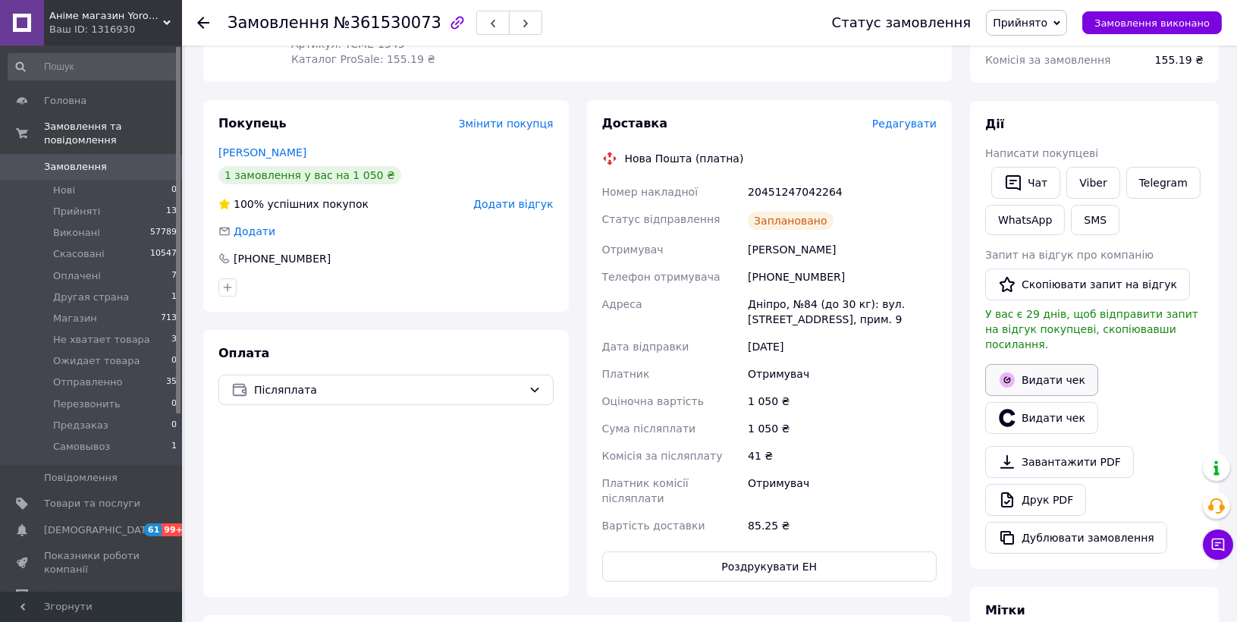
click at [1047, 364] on button "Видати чек" at bounding box center [1041, 380] width 113 height 32
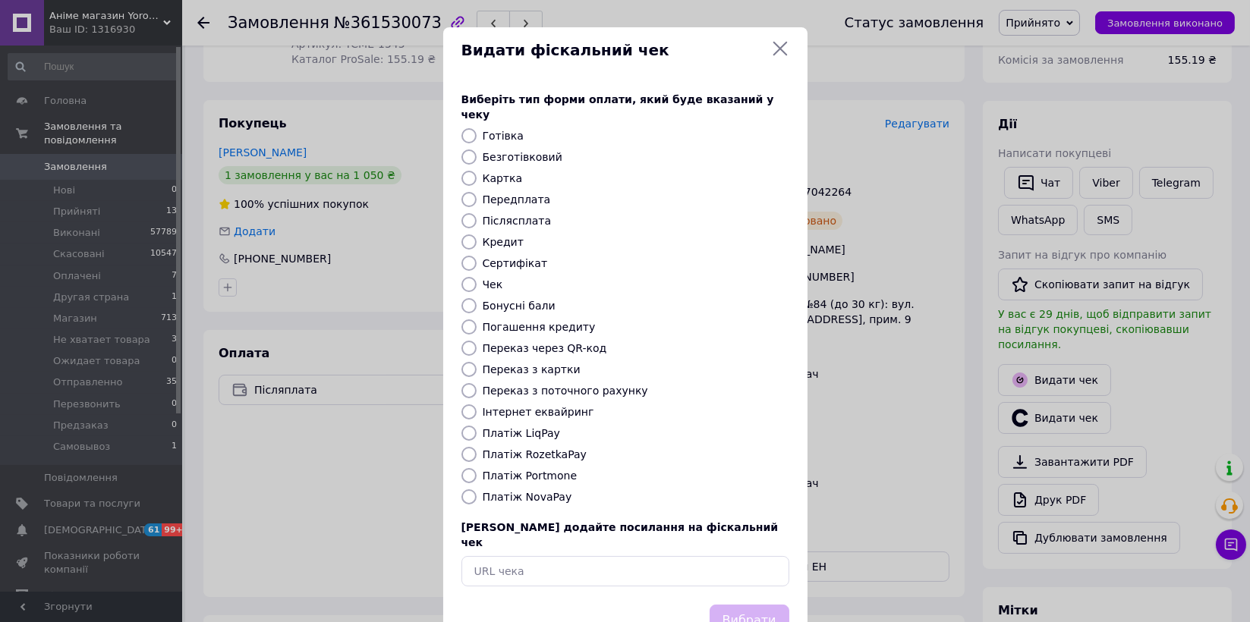
click at [533, 491] on label "Платіж NovaPay" at bounding box center [528, 497] width 90 height 12
click at [476, 489] on input "Платіж NovaPay" at bounding box center [468, 496] width 15 height 15
radio input "true"
click at [747, 605] on button "Вибрати" at bounding box center [749, 621] width 80 height 33
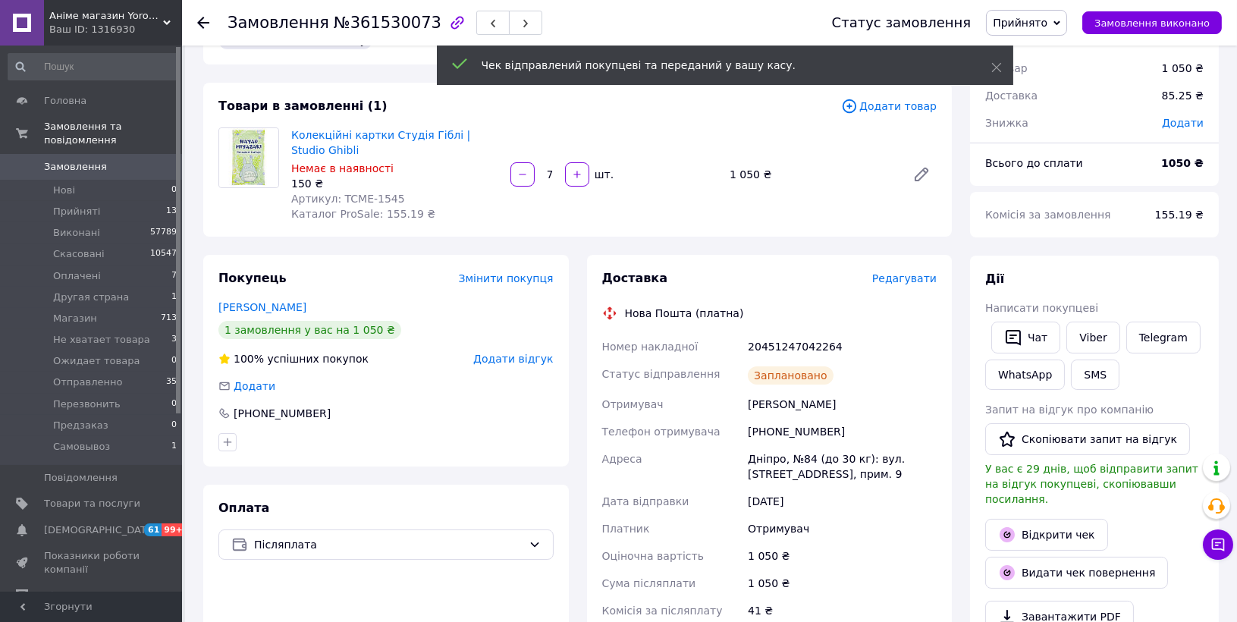
scroll to position [0, 0]
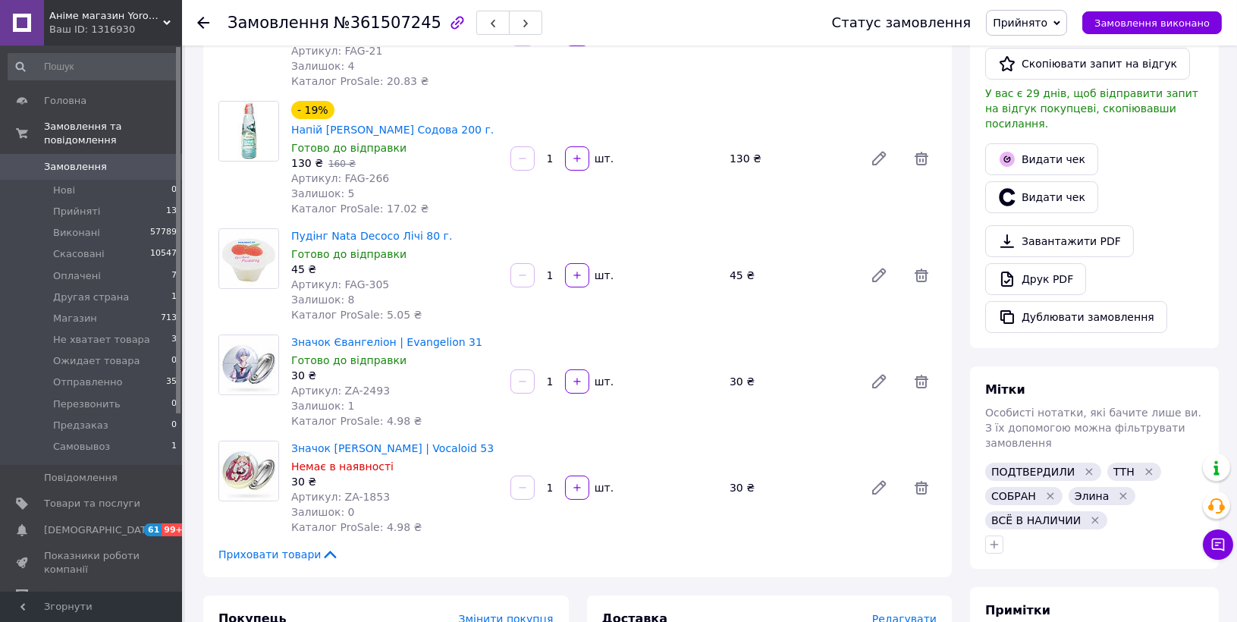
scroll to position [425, 0]
click at [1036, 142] on button "Видати чек" at bounding box center [1041, 158] width 113 height 32
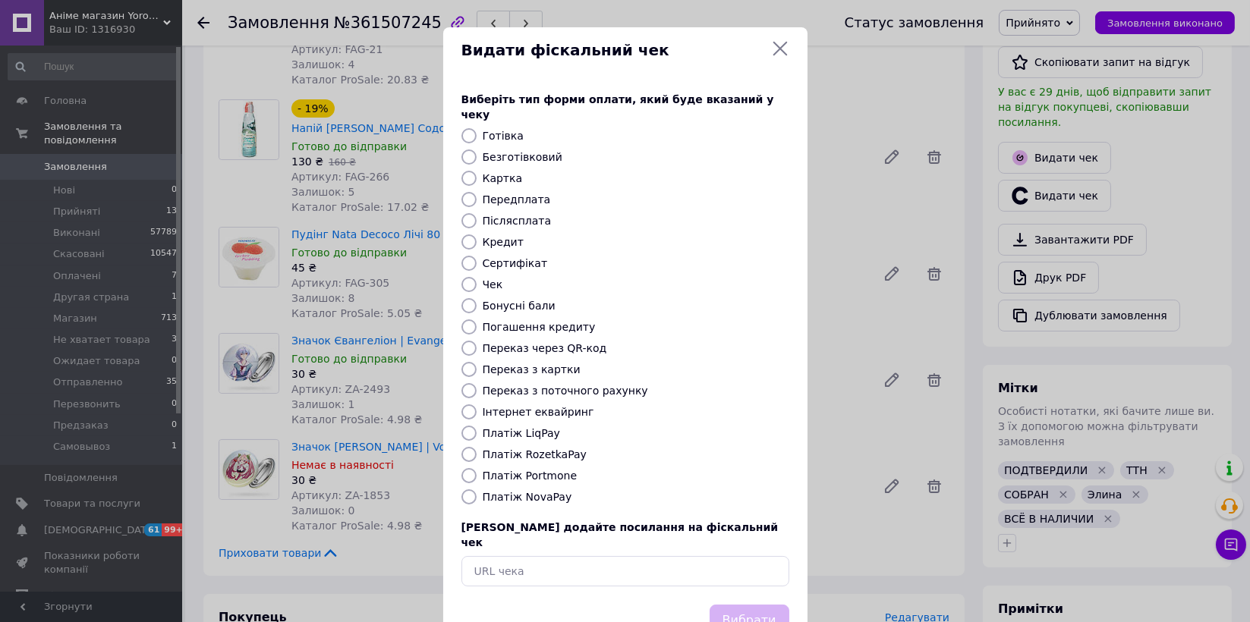
click at [527, 491] on label "Платіж NovaPay" at bounding box center [528, 497] width 90 height 12
click at [476, 489] on input "Платіж NovaPay" at bounding box center [468, 496] width 15 height 15
radio input "true"
click at [737, 605] on button "Вибрати" at bounding box center [749, 621] width 80 height 33
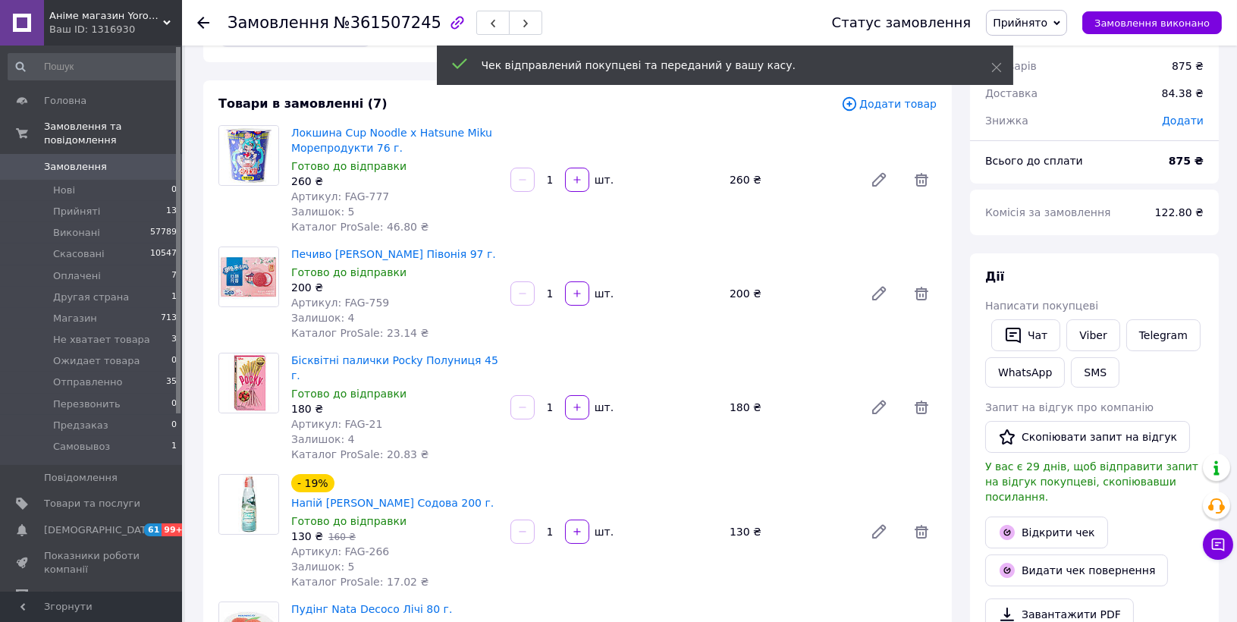
scroll to position [49, 0]
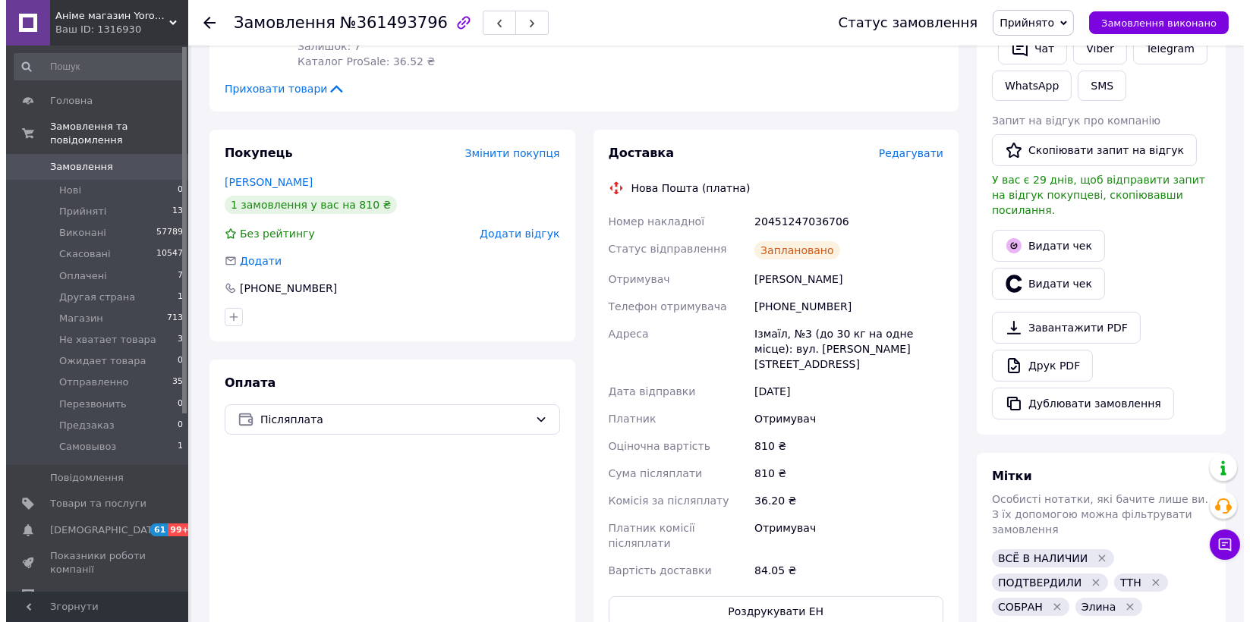
scroll to position [336, 0]
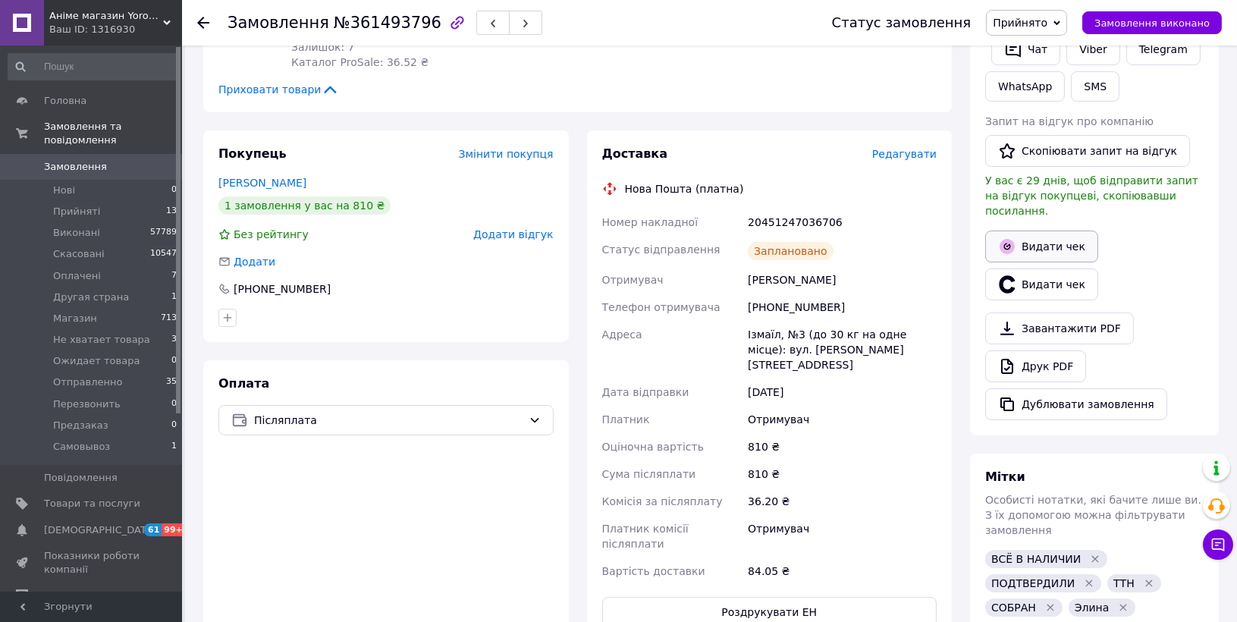
click at [1045, 236] on button "Видати чек" at bounding box center [1041, 247] width 113 height 32
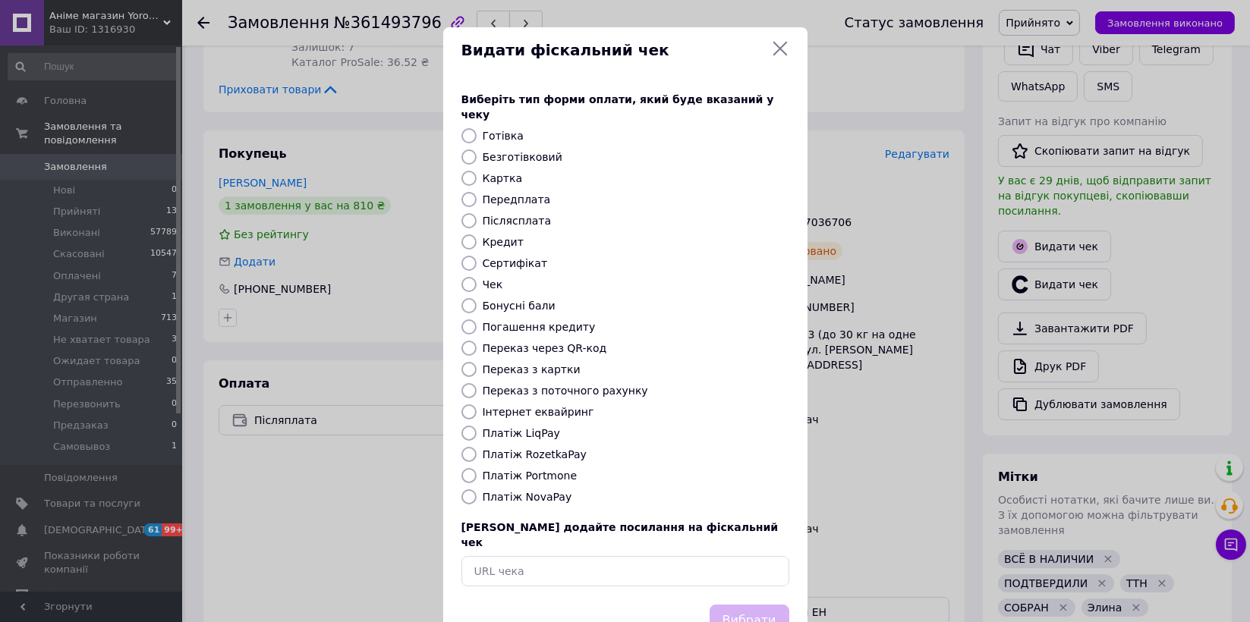
click at [501, 491] on label "Платіж NovaPay" at bounding box center [528, 497] width 90 height 12
click at [476, 489] on input "Платіж NovaPay" at bounding box center [468, 496] width 15 height 15
radio input "true"
click at [764, 605] on button "Вибрати" at bounding box center [749, 621] width 80 height 33
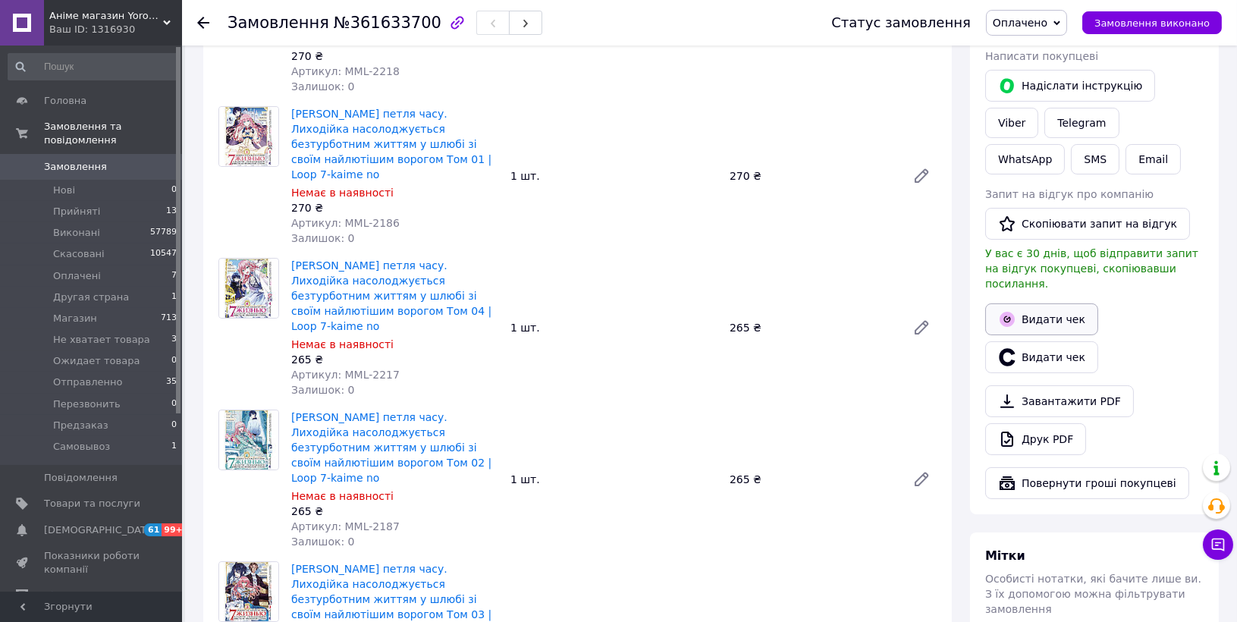
scroll to position [247, 0]
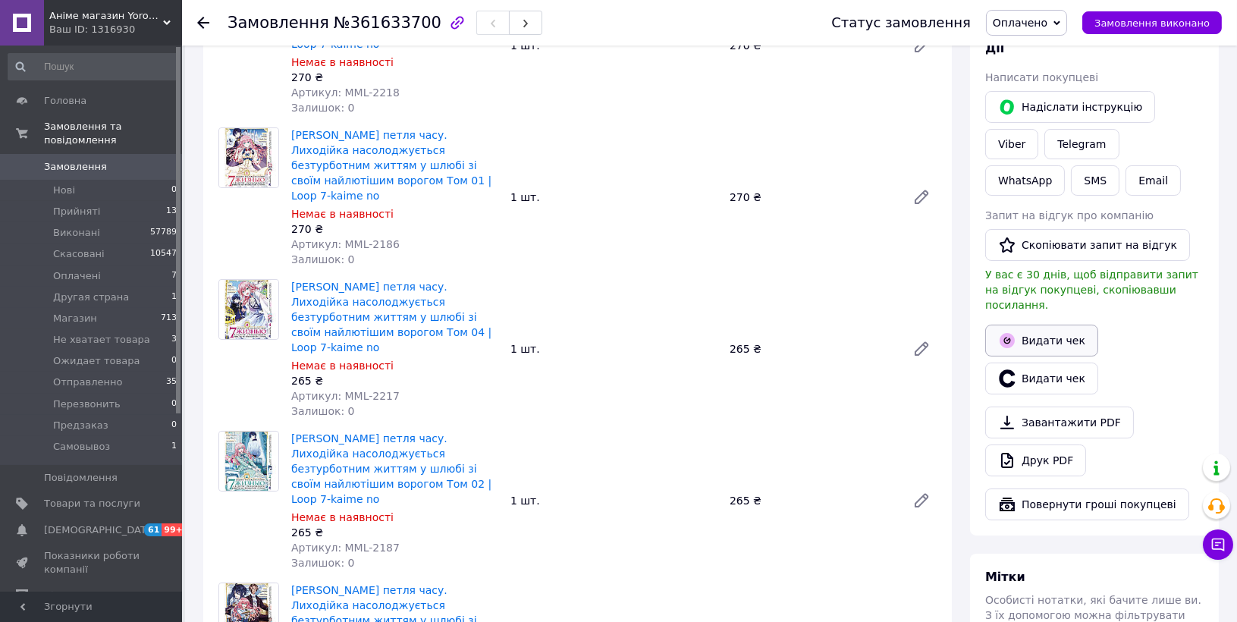
click at [1061, 330] on button "Видати чек" at bounding box center [1041, 341] width 113 height 32
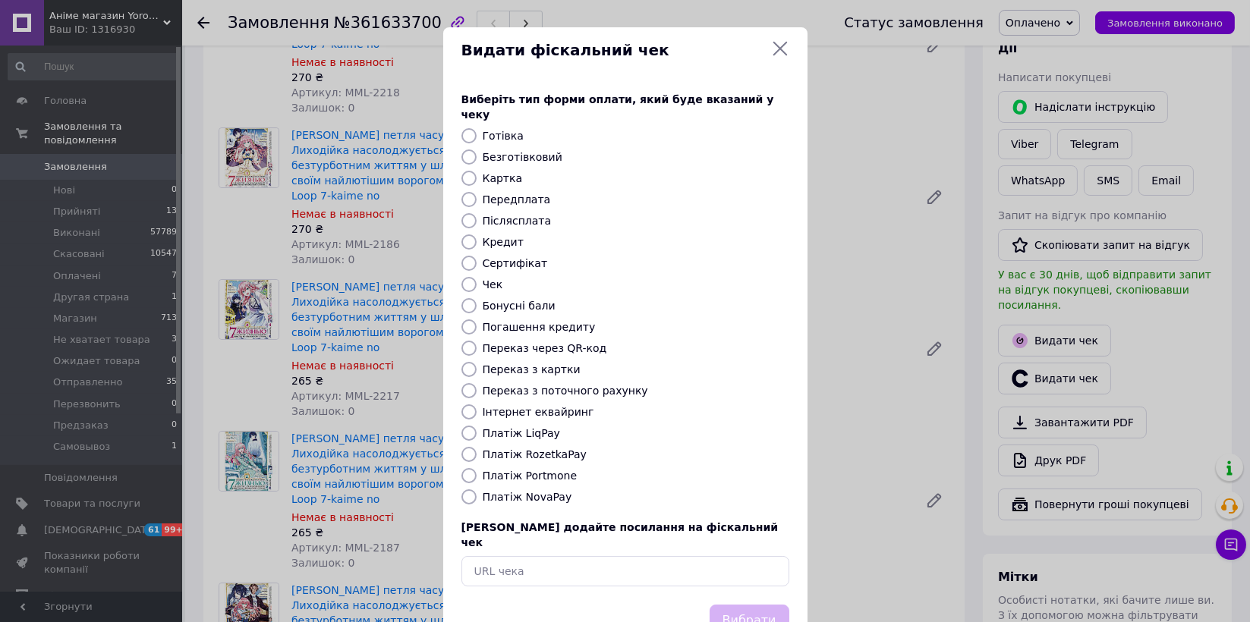
click at [539, 448] on label "Платіж RozetkaPay" at bounding box center [535, 454] width 104 height 12
click at [476, 447] on input "Платіж RozetkaPay" at bounding box center [468, 454] width 15 height 15
radio input "true"
click at [739, 605] on button "Вибрати" at bounding box center [749, 621] width 80 height 33
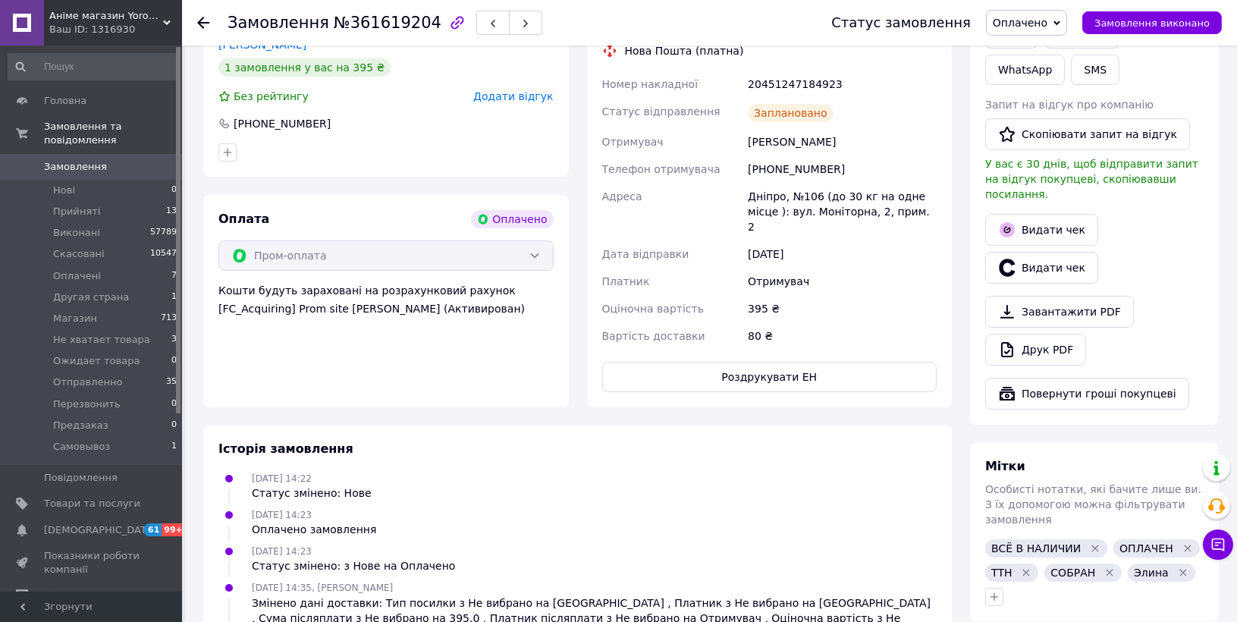
scroll to position [357, 0]
click at [1043, 215] on button "Видати чек" at bounding box center [1041, 231] width 113 height 32
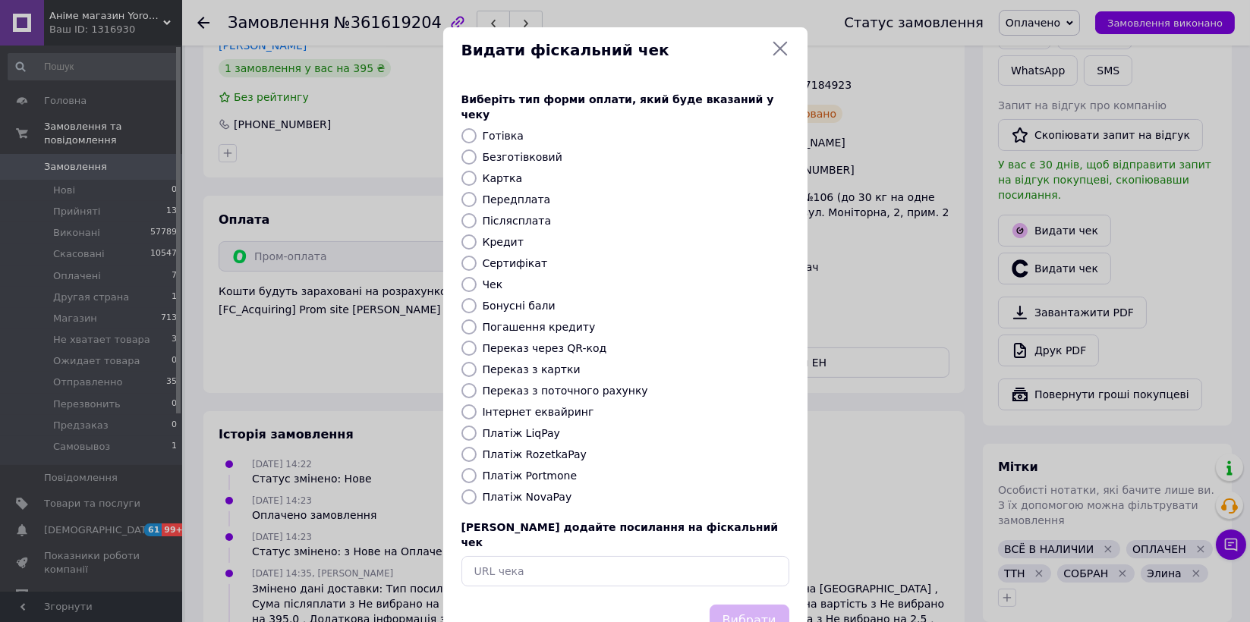
click at [508, 448] on label "Платіж RozetkaPay" at bounding box center [535, 454] width 104 height 12
click at [476, 447] on input "Платіж RozetkaPay" at bounding box center [468, 454] width 15 height 15
radio input "true"
click at [746, 605] on button "Вибрати" at bounding box center [749, 621] width 80 height 33
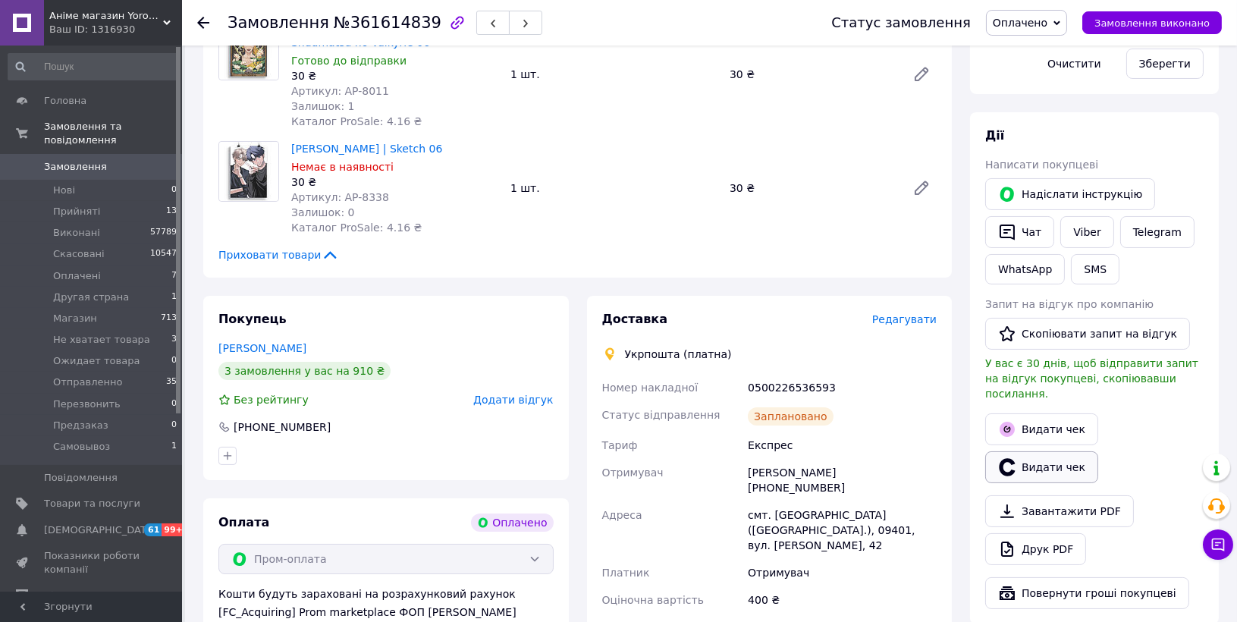
scroll to position [431, 0]
click at [1054, 413] on button "Видати чек" at bounding box center [1041, 429] width 113 height 32
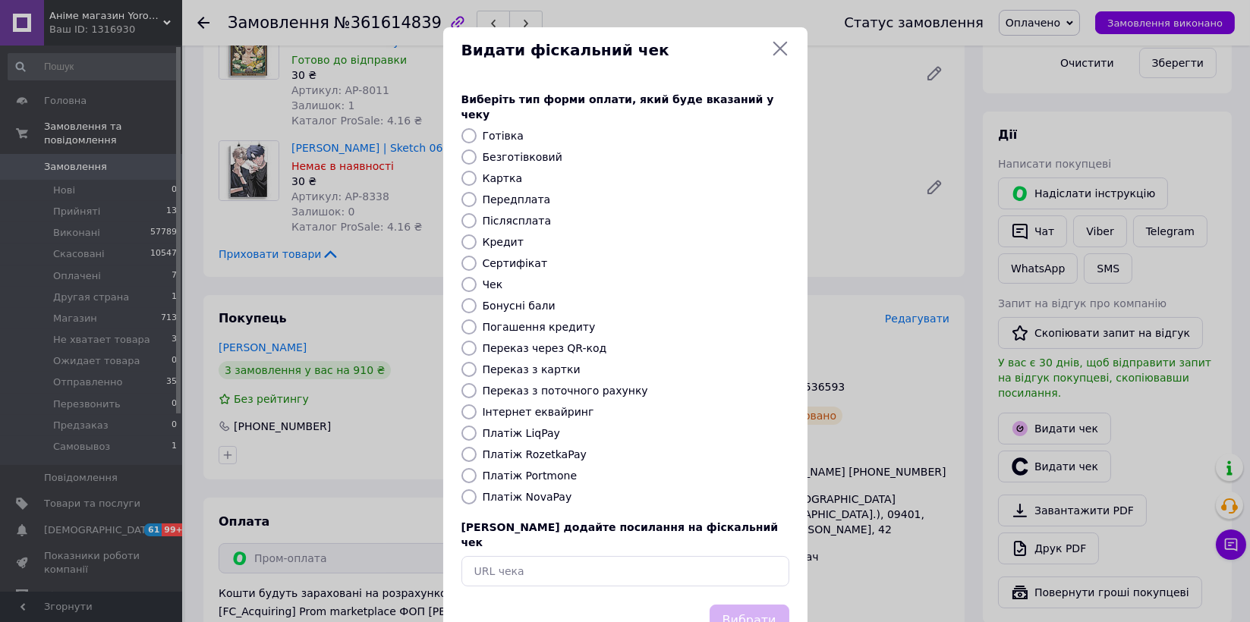
click at [542, 448] on label "Платіж RozetkaPay" at bounding box center [535, 454] width 104 height 12
click at [476, 447] on input "Платіж RozetkaPay" at bounding box center [468, 454] width 15 height 15
radio input "true"
click at [745, 605] on button "Вибрати" at bounding box center [749, 621] width 80 height 33
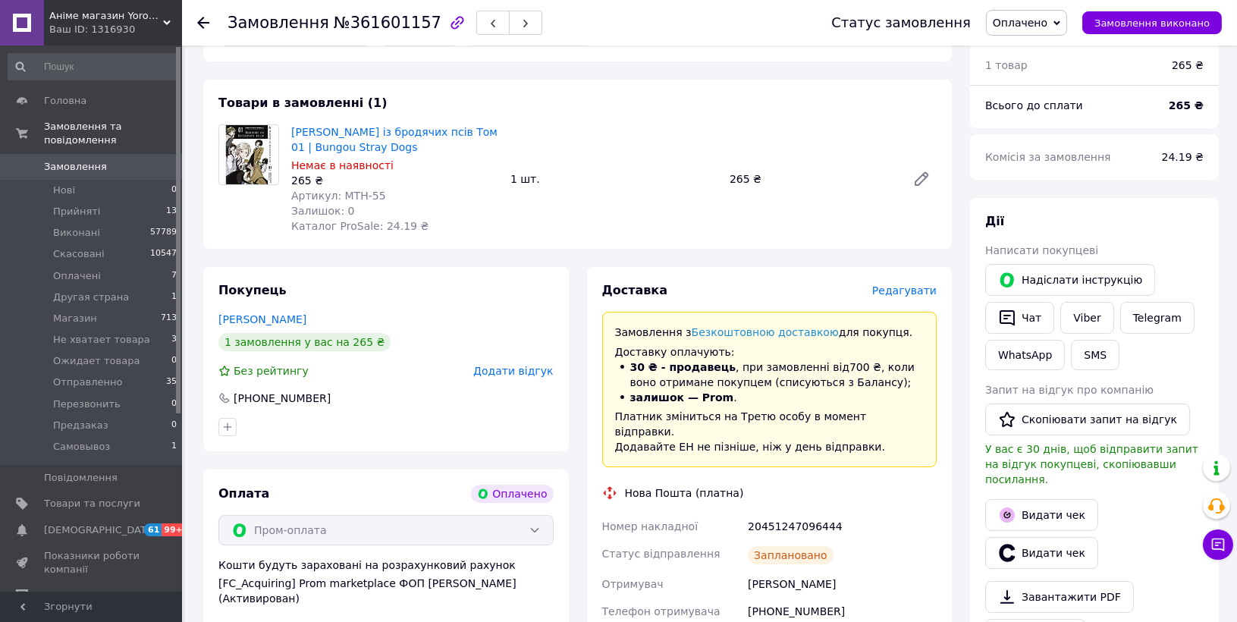
scroll to position [104, 0]
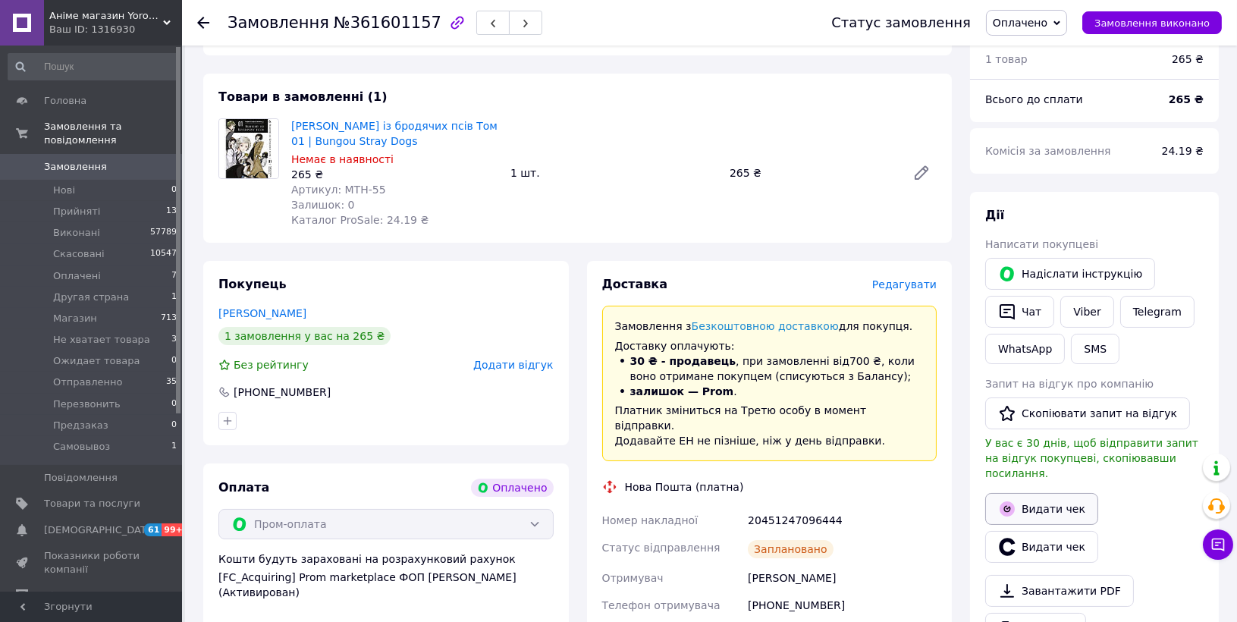
click at [1066, 493] on button "Видати чек" at bounding box center [1041, 509] width 113 height 32
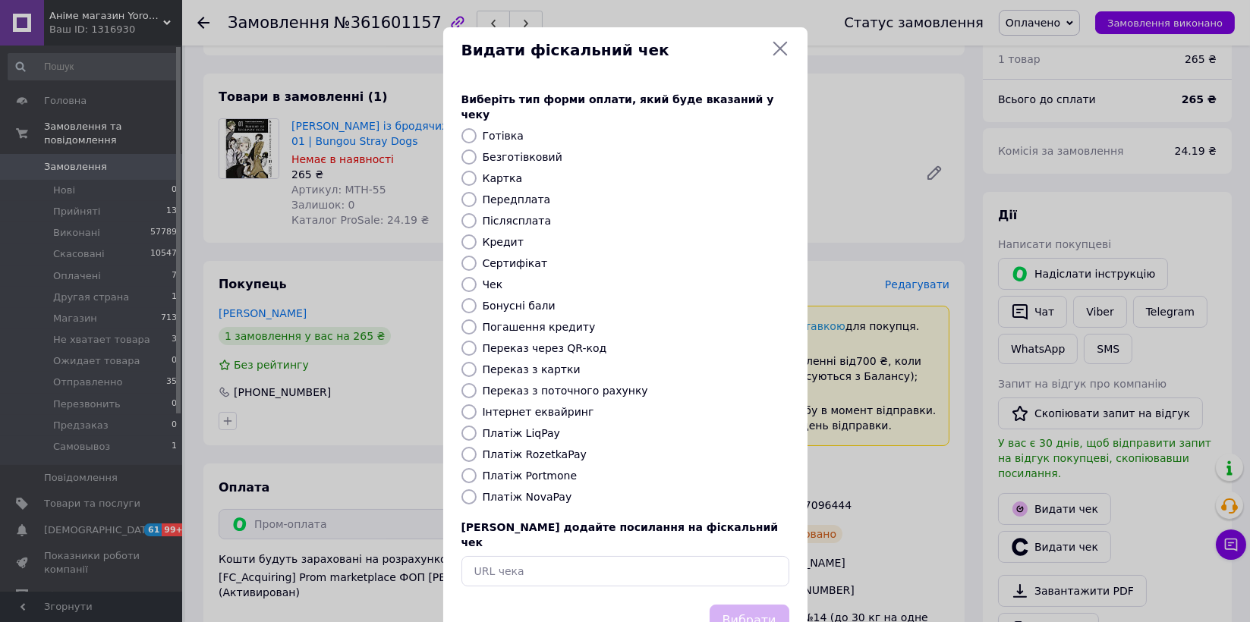
click at [530, 448] on label "Платіж RozetkaPay" at bounding box center [535, 454] width 104 height 12
click at [476, 447] on input "Платіж RozetkaPay" at bounding box center [468, 454] width 15 height 15
radio input "true"
click at [730, 605] on button "Вибрати" at bounding box center [749, 621] width 80 height 33
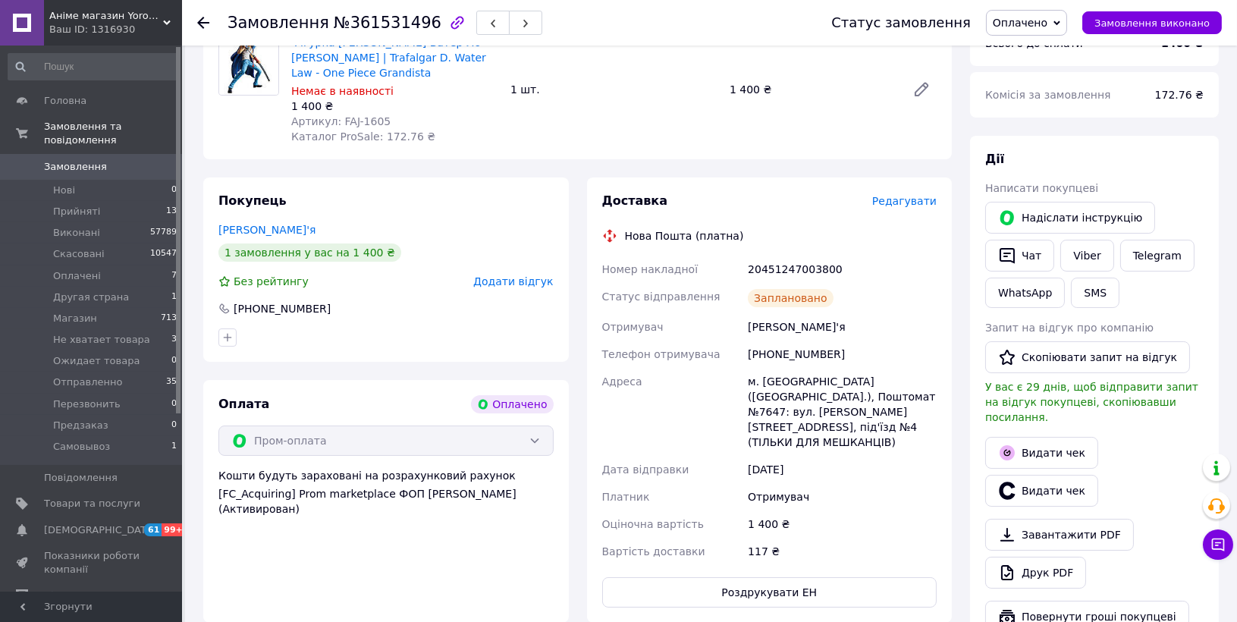
scroll to position [282, 0]
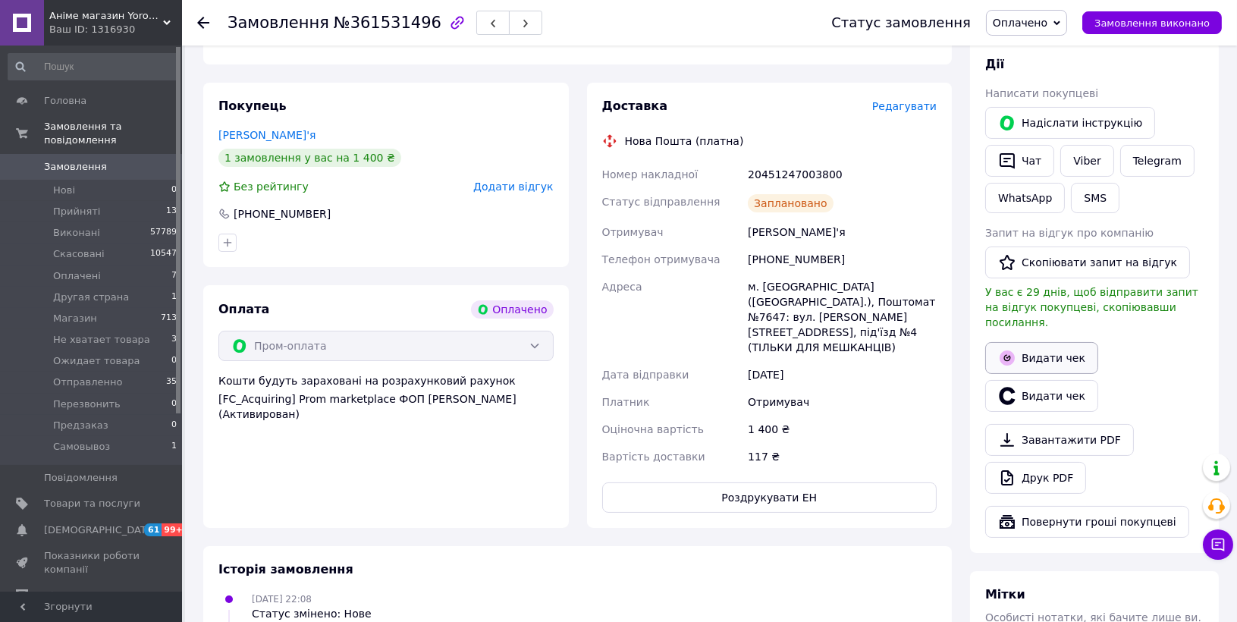
click at [1061, 342] on button "Видати чек" at bounding box center [1041, 358] width 113 height 32
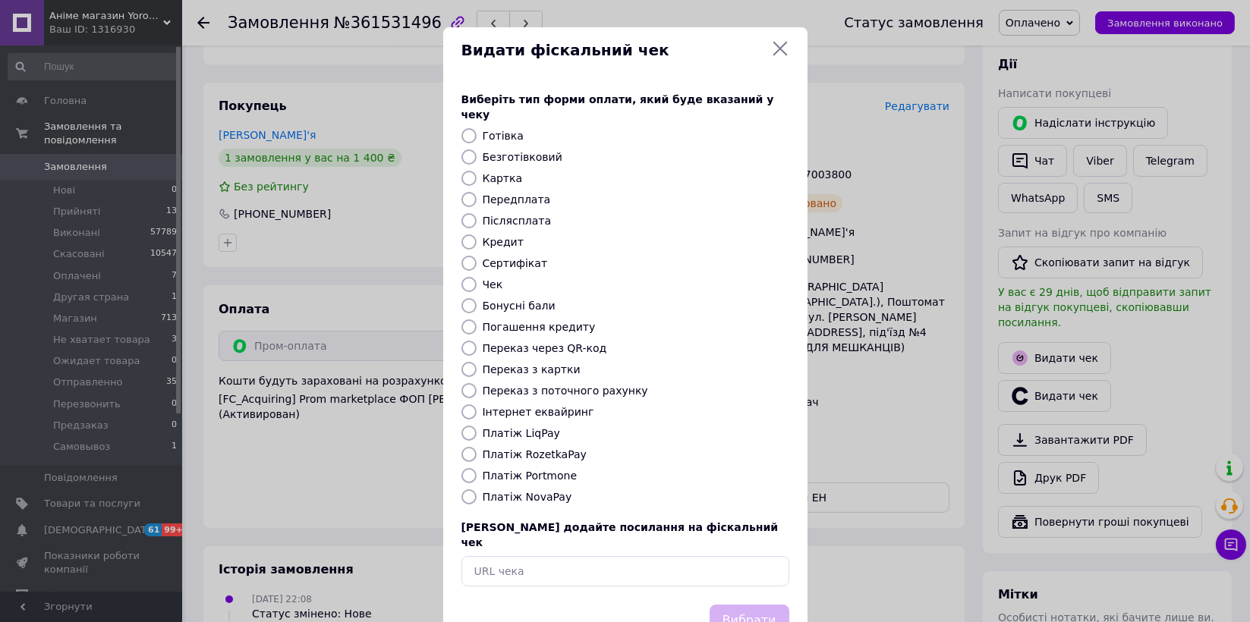
click at [542, 448] on label "Платіж RozetkaPay" at bounding box center [535, 454] width 104 height 12
click at [476, 447] on input "Платіж RozetkaPay" at bounding box center [468, 454] width 15 height 15
radio input "true"
click at [743, 605] on button "Вибрати" at bounding box center [749, 621] width 80 height 33
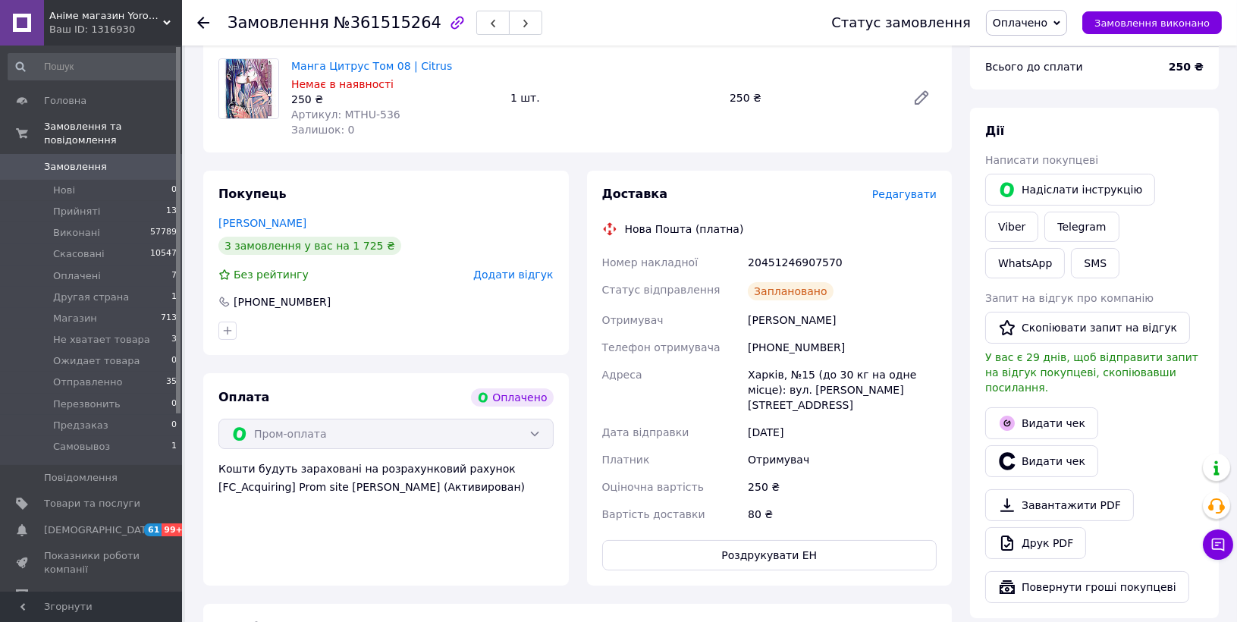
scroll to position [162, 0]
click at [1054, 409] on button "Видати чек" at bounding box center [1041, 425] width 113 height 32
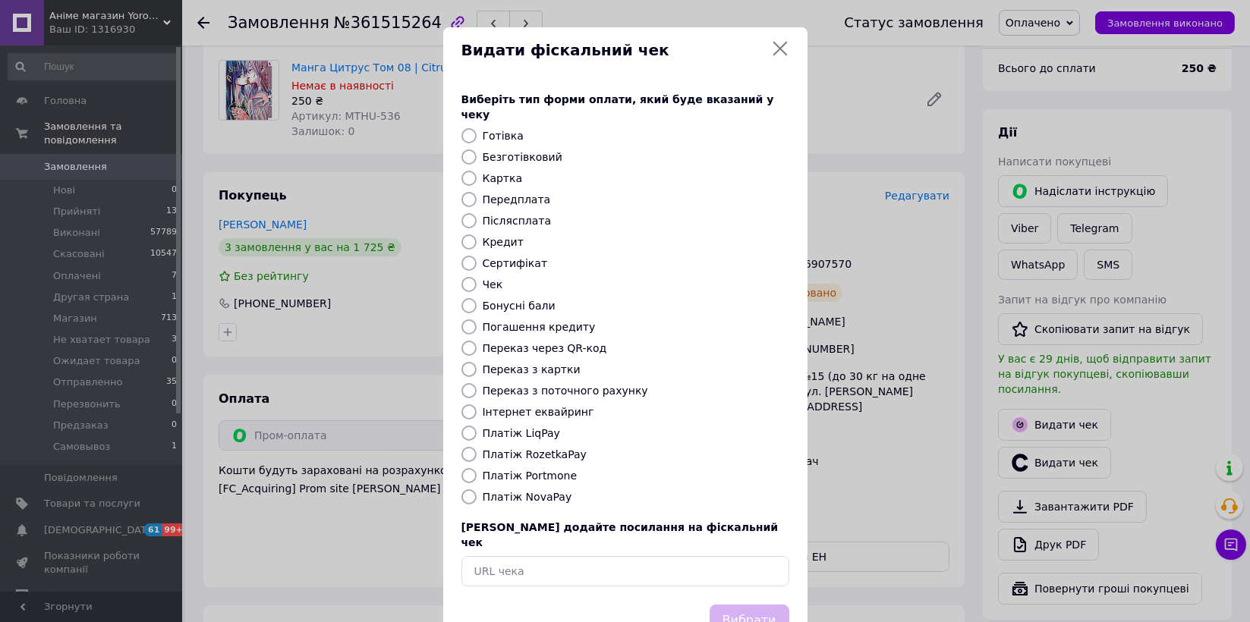
click at [539, 448] on label "Платіж RozetkaPay" at bounding box center [535, 454] width 104 height 12
click at [476, 447] on input "Платіж RozetkaPay" at bounding box center [468, 454] width 15 height 15
radio input "true"
click at [753, 607] on div "Вибрати" at bounding box center [749, 621] width 86 height 39
click at [751, 605] on button "Вибрати" at bounding box center [749, 621] width 80 height 33
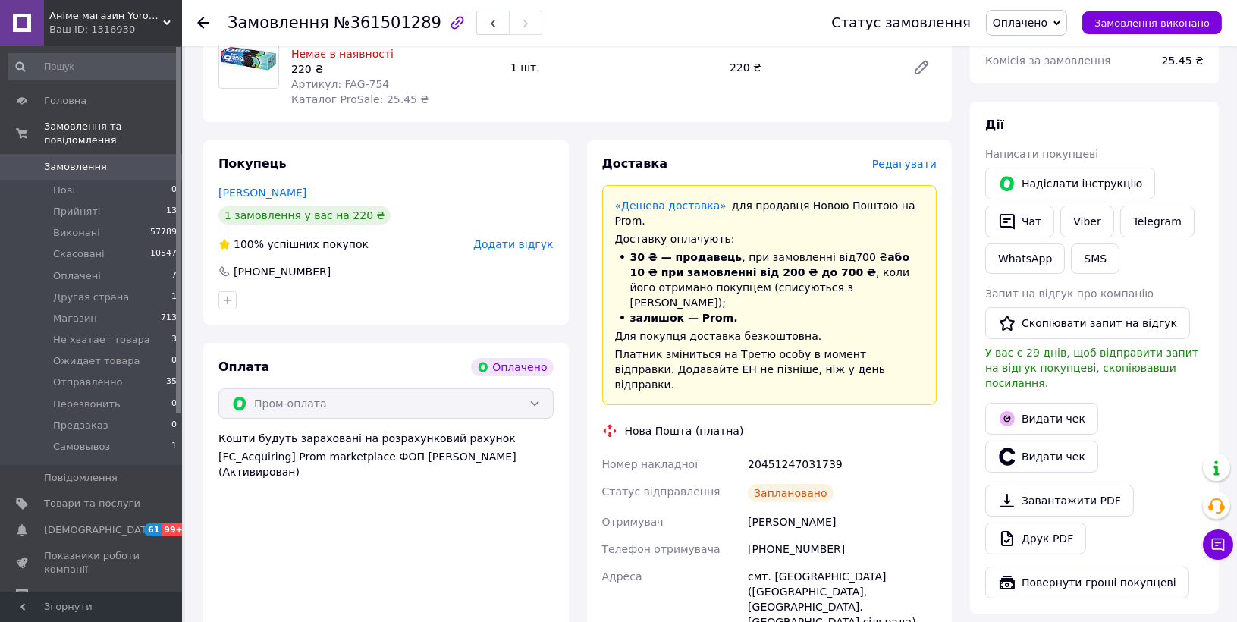
scroll to position [193, 0]
click at [1040, 404] on button "Видати чек" at bounding box center [1041, 420] width 113 height 32
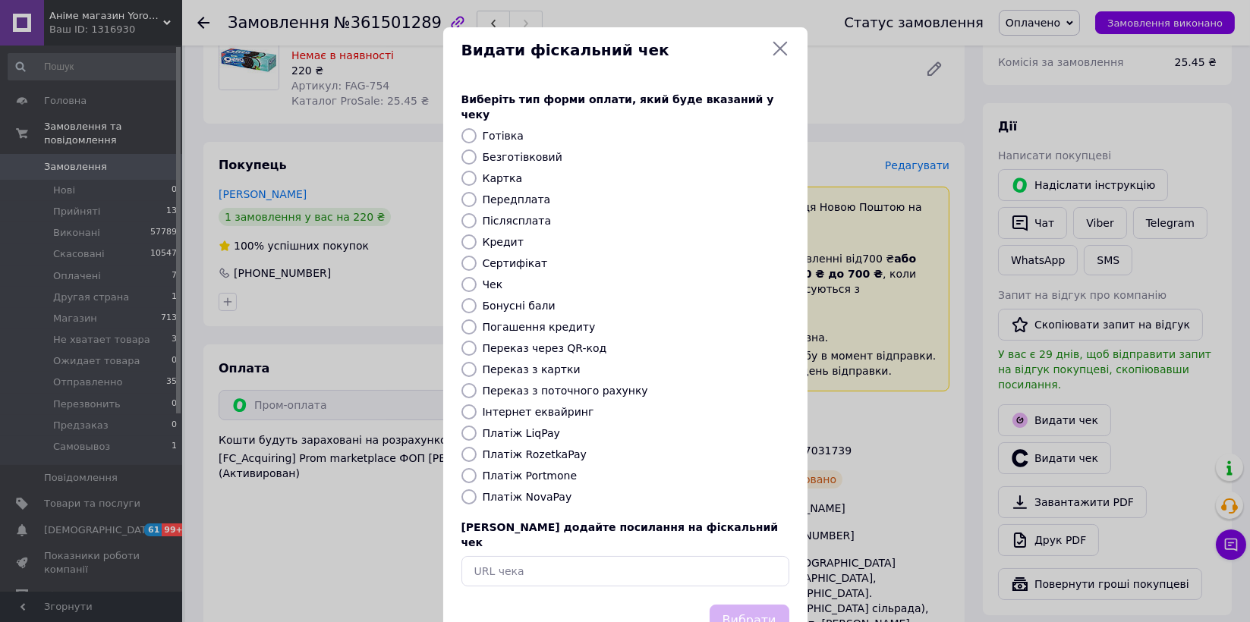
click at [558, 448] on label "Платіж RozetkaPay" at bounding box center [535, 454] width 104 height 12
click at [476, 447] on input "Платіж RozetkaPay" at bounding box center [468, 454] width 15 height 15
radio input "true"
click at [752, 605] on button "Вибрати" at bounding box center [749, 621] width 80 height 33
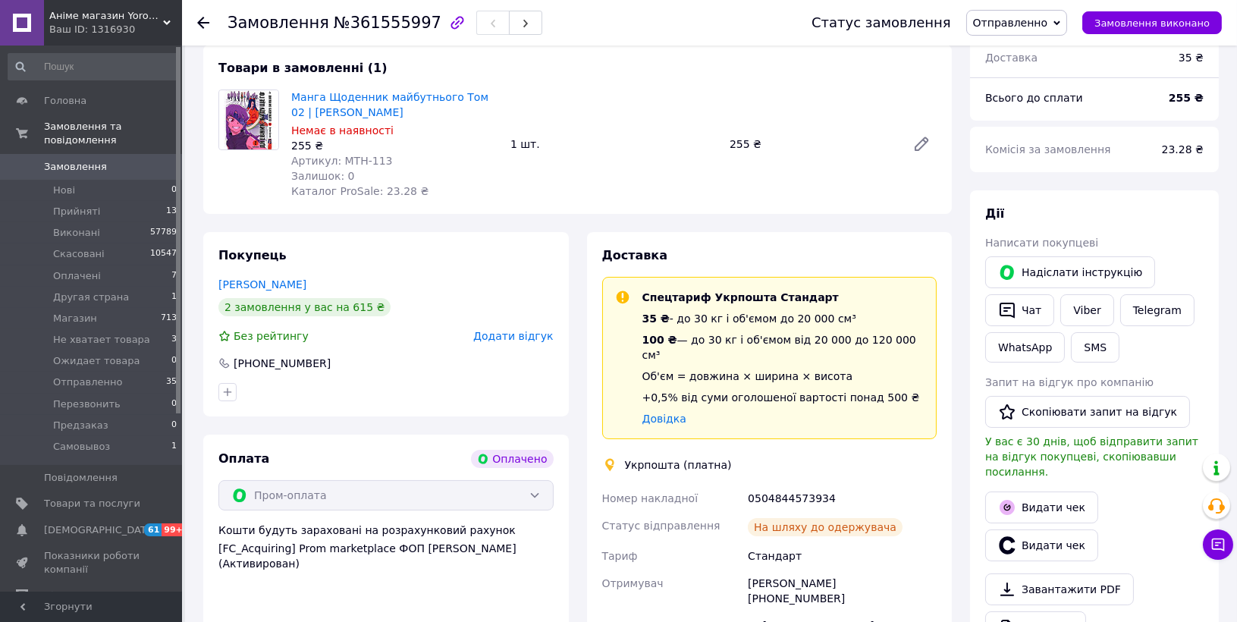
scroll to position [226, 0]
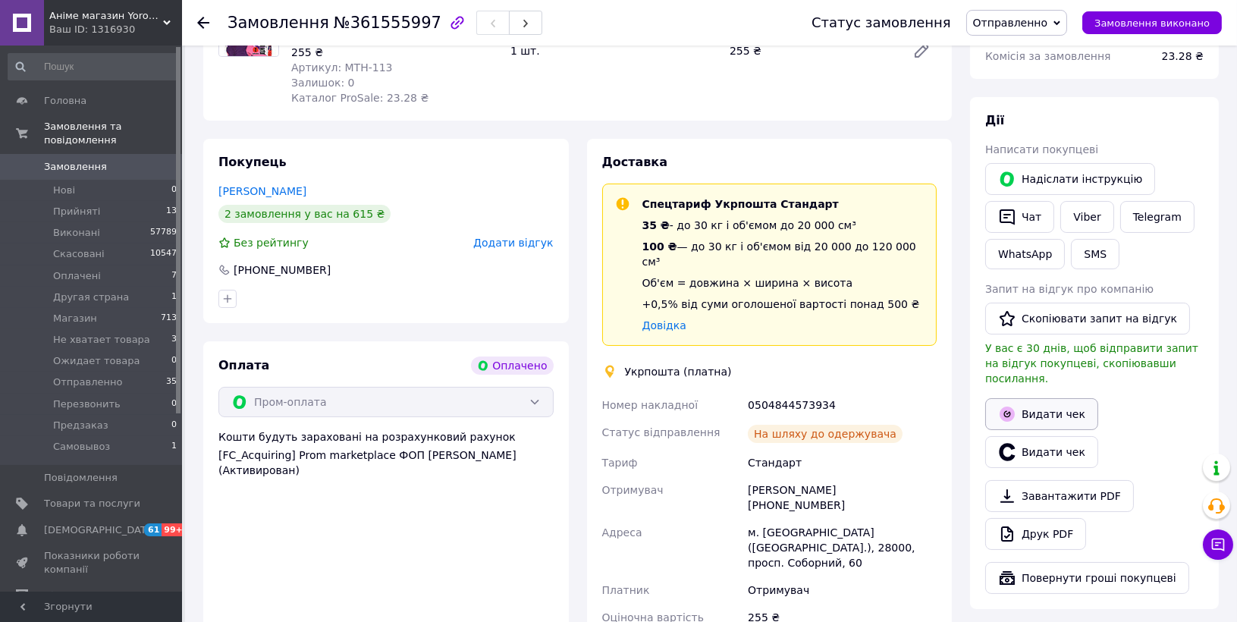
click at [1057, 398] on button "Видати чек" at bounding box center [1041, 414] width 113 height 32
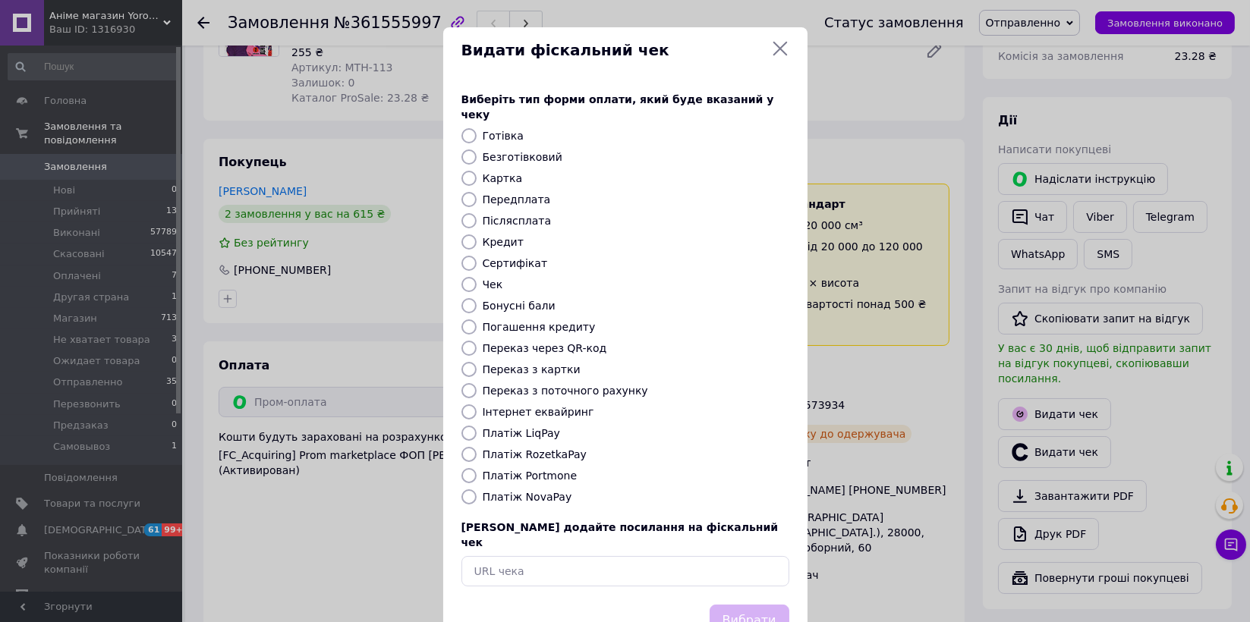
click at [483, 448] on label "Платіж RozetkaPay" at bounding box center [535, 454] width 104 height 12
click at [476, 447] on input "Платіж RozetkaPay" at bounding box center [468, 454] width 15 height 15
radio input "true"
click at [756, 605] on button "Вибрати" at bounding box center [749, 621] width 80 height 33
click at [756, 602] on div "Вибрати" at bounding box center [749, 621] width 86 height 39
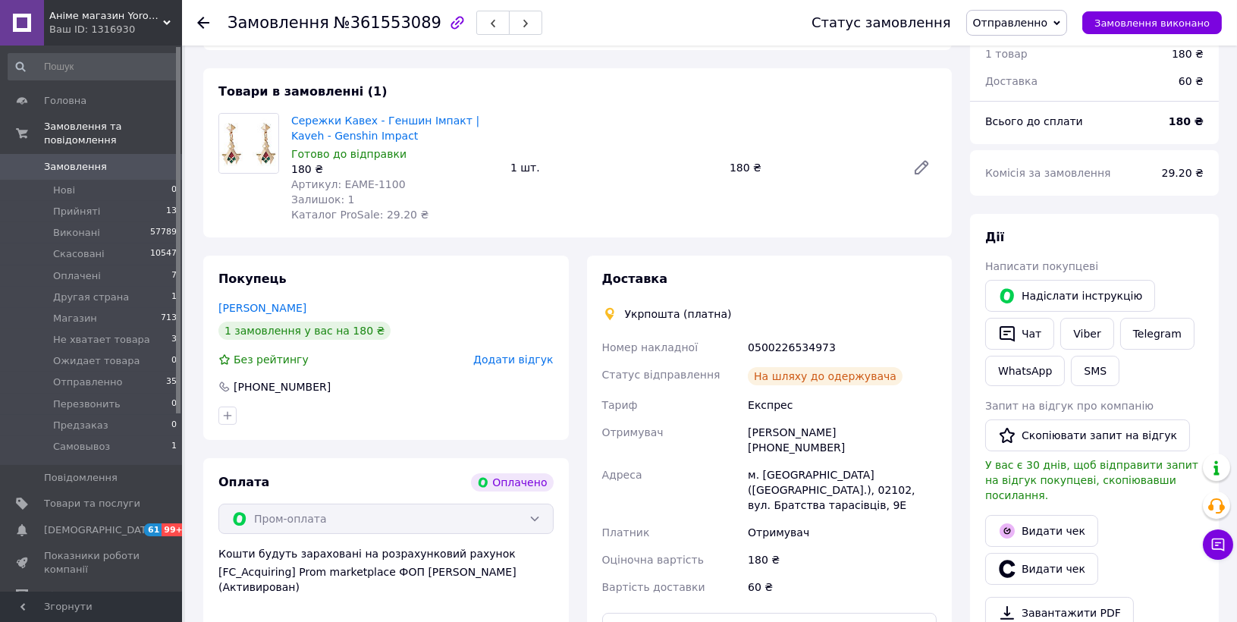
scroll to position [111, 0]
click at [1058, 519] on button "Видати чек" at bounding box center [1041, 530] width 113 height 32
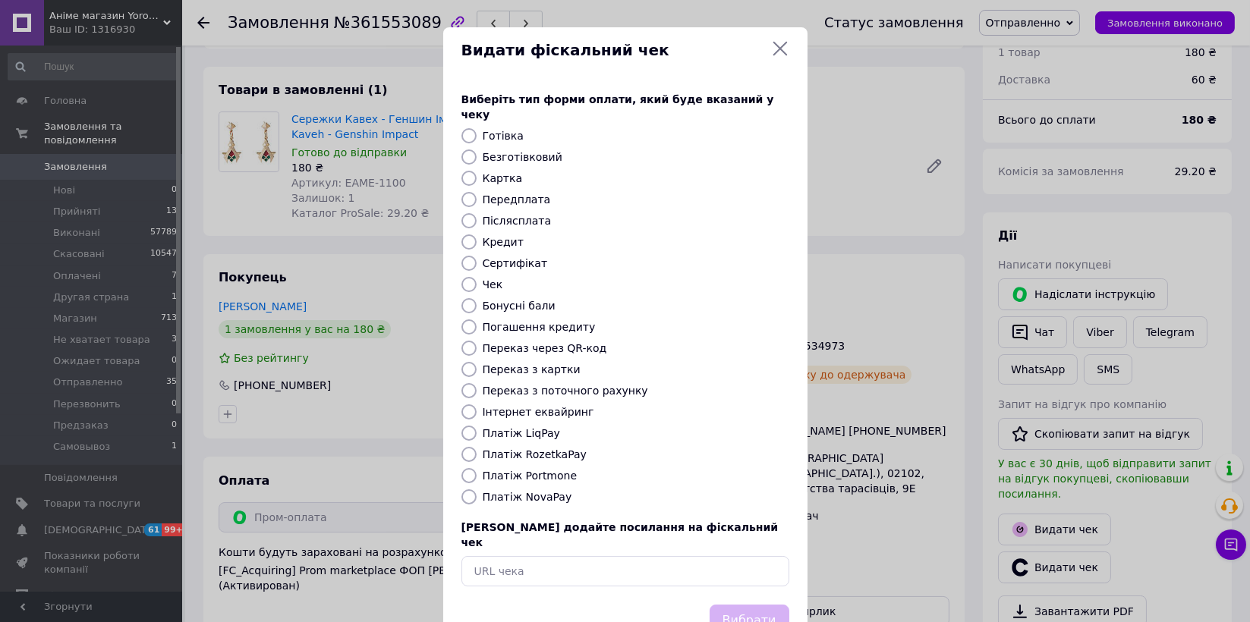
click at [514, 448] on label "Платіж RozetkaPay" at bounding box center [535, 454] width 104 height 12
click at [476, 447] on input "Платіж RozetkaPay" at bounding box center [468, 454] width 15 height 15
radio input "true"
click at [738, 605] on button "Вибрати" at bounding box center [749, 621] width 80 height 33
